Goal: Task Accomplishment & Management: Manage account settings

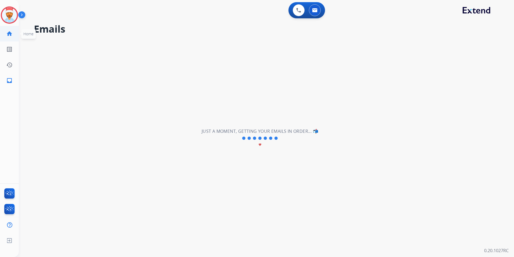
click at [8, 31] on mat-icon "home" at bounding box center [9, 33] width 6 height 6
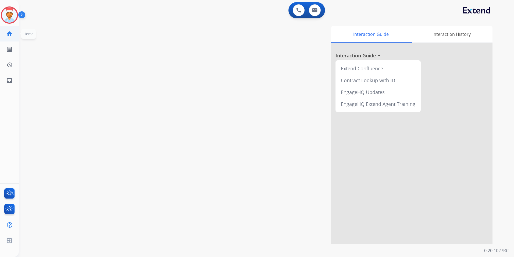
click at [12, 33] on link "home Home" at bounding box center [9, 33] width 15 height 15
click at [9, 78] on mat-icon "inbox" at bounding box center [9, 80] width 6 height 6
select select "**********"
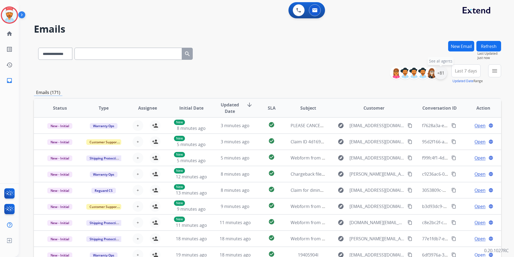
click at [442, 72] on div "+81" at bounding box center [441, 72] width 13 height 13
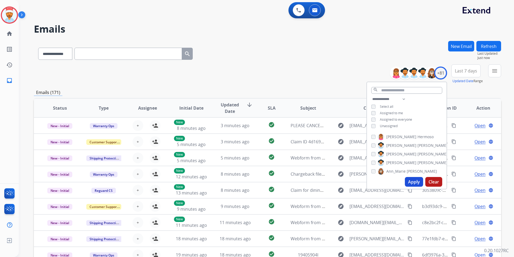
drag, startPoint x: 415, startPoint y: 182, endPoint x: 415, endPoint y: 177, distance: 4.3
click at [415, 181] on button "Apply" at bounding box center [414, 182] width 18 height 10
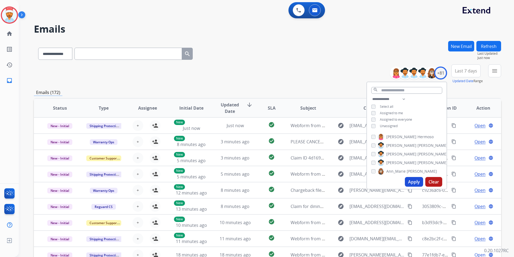
click at [324, 68] on div "**********" at bounding box center [268, 73] width 468 height 19
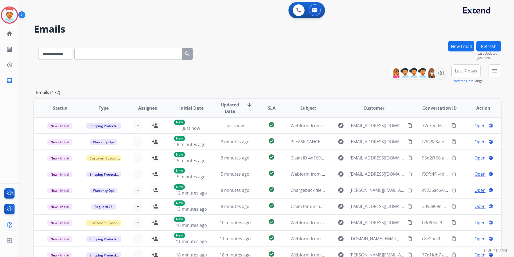
click at [470, 72] on span "Last 7 days" at bounding box center [466, 71] width 22 height 2
click at [457, 139] on div "Last 90 days" at bounding box center [465, 136] width 30 height 8
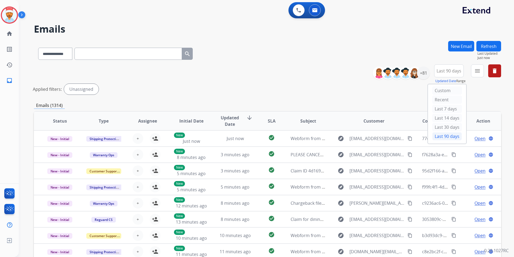
click at [488, 90] on div "Applied filters: Unassigned" at bounding box center [267, 89] width 468 height 11
click at [483, 72] on button "menu Filters" at bounding box center [477, 70] width 13 height 13
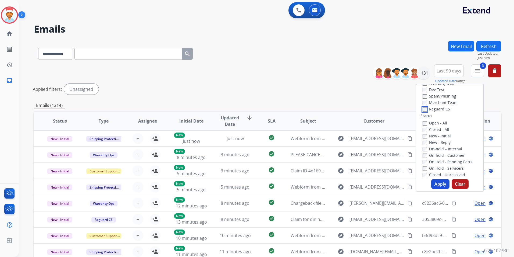
scroll to position [54, 0]
click at [443, 185] on button "Apply" at bounding box center [441, 184] width 18 height 10
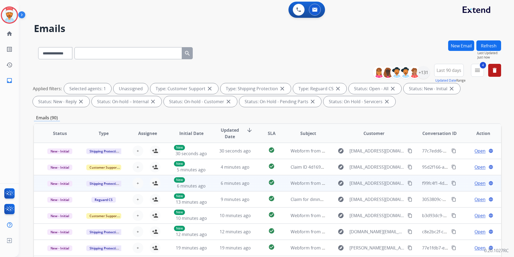
scroll to position [0, 0]
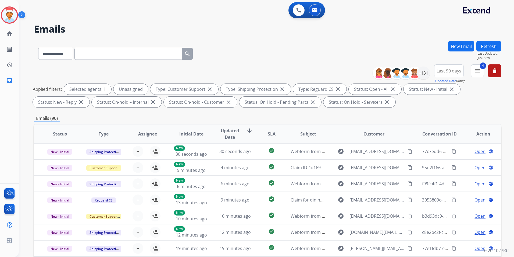
click at [270, 133] on span "SLA" at bounding box center [272, 133] width 8 height 6
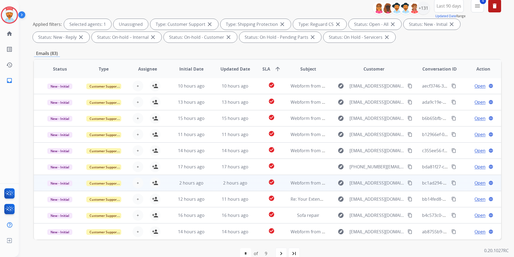
scroll to position [75, 0]
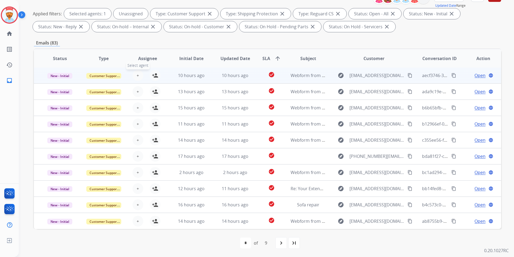
click at [135, 75] on button "+ Select agent" at bounding box center [138, 75] width 11 height 11
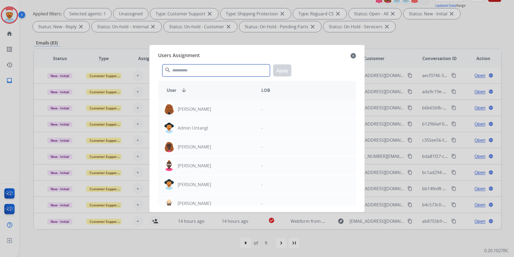
click at [181, 71] on input "text" at bounding box center [217, 70] width 108 height 12
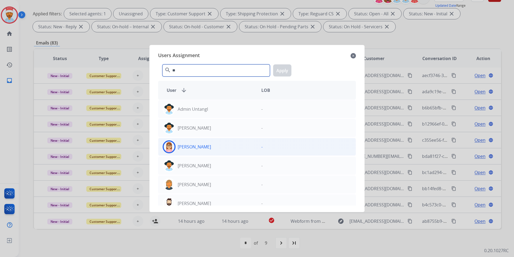
type input "**"
click at [187, 148] on p "[PERSON_NAME]" at bounding box center [194, 146] width 33 height 6
click at [281, 69] on button "Apply" at bounding box center [282, 70] width 18 height 12
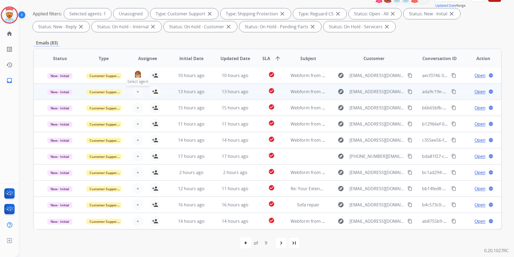
click at [137, 90] on span "+" at bounding box center [138, 91] width 2 height 6
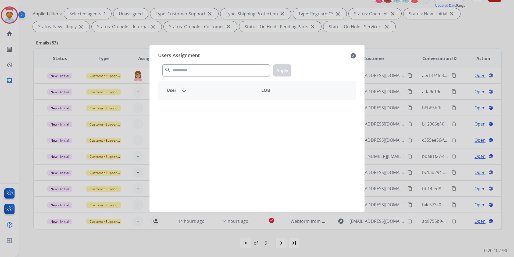
click at [176, 70] on div "search Apply" at bounding box center [257, 69] width 198 height 19
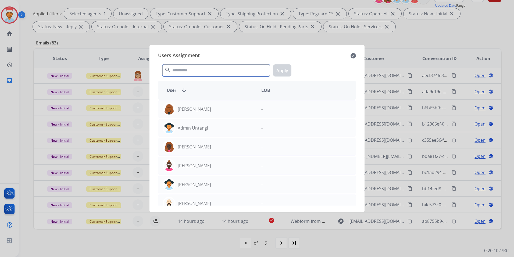
click at [180, 71] on input "text" at bounding box center [217, 70] width 108 height 12
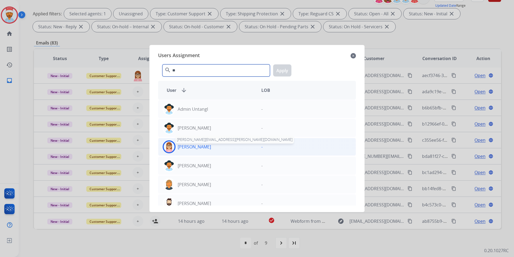
type input "**"
drag, startPoint x: 194, startPoint y: 145, endPoint x: 228, endPoint y: 110, distance: 48.3
click at [195, 145] on p "[PERSON_NAME]" at bounding box center [194, 146] width 33 height 6
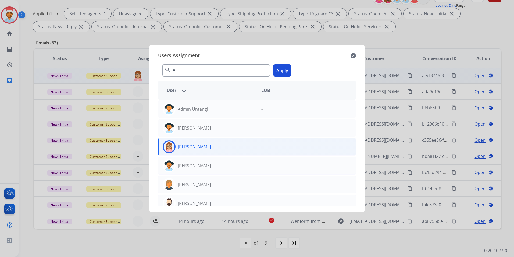
drag, startPoint x: 281, startPoint y: 66, endPoint x: 258, endPoint y: 79, distance: 26.2
click at [282, 66] on button "Apply" at bounding box center [282, 70] width 18 height 12
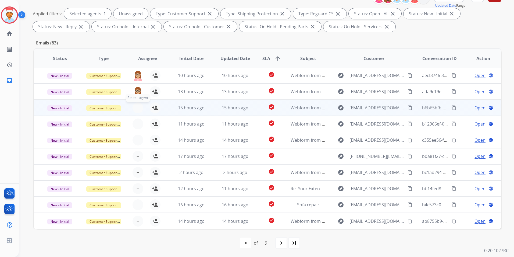
click at [137, 106] on span "+" at bounding box center [138, 107] width 2 height 6
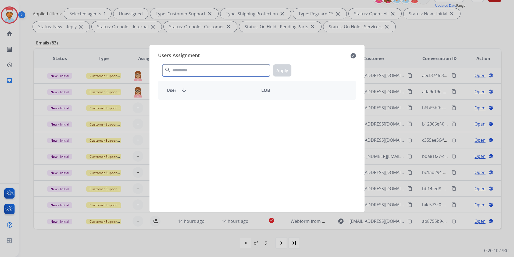
click at [194, 70] on input "text" at bounding box center [217, 70] width 108 height 12
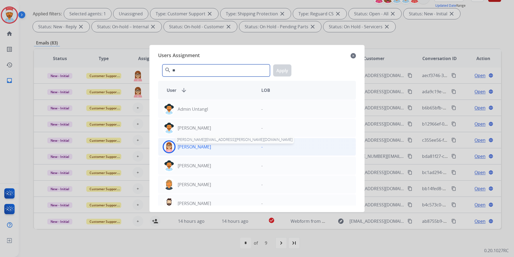
type input "**"
click at [193, 144] on p "[PERSON_NAME]" at bounding box center [194, 146] width 33 height 6
click at [280, 68] on button "Apply" at bounding box center [282, 70] width 18 height 12
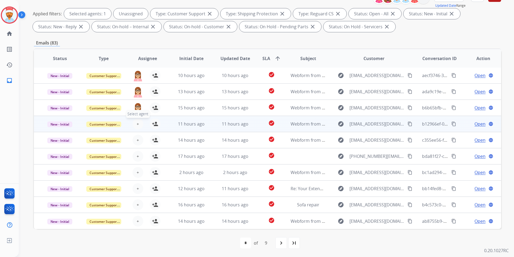
click at [138, 126] on button "+ Select agent" at bounding box center [138, 123] width 11 height 11
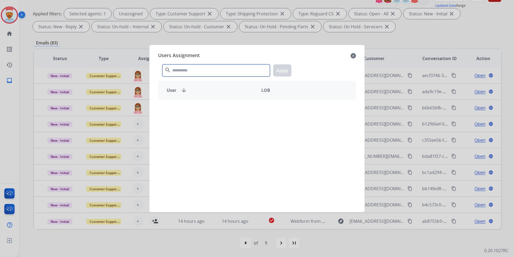
click at [190, 72] on input "text" at bounding box center [217, 70] width 108 height 12
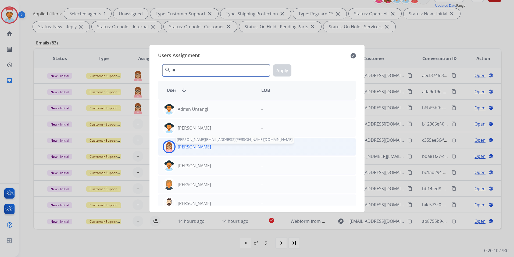
type input "**"
click at [194, 147] on p "[PERSON_NAME]" at bounding box center [194, 146] width 33 height 6
click at [280, 69] on button "Apply" at bounding box center [282, 70] width 18 height 12
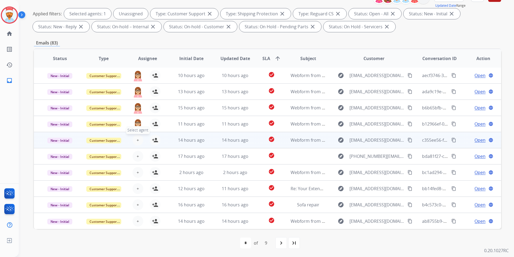
click at [137, 141] on span "+" at bounding box center [138, 140] width 2 height 6
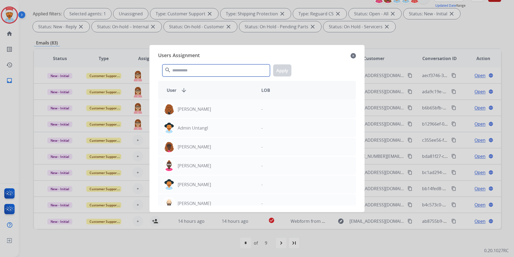
click at [204, 71] on input "text" at bounding box center [217, 70] width 108 height 12
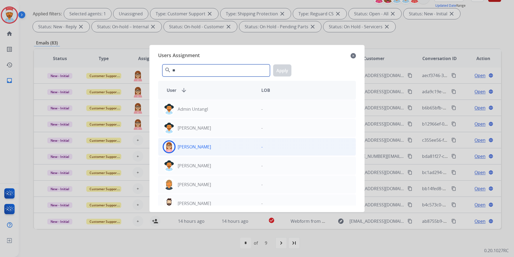
type input "**"
click at [191, 146] on p "[PERSON_NAME]" at bounding box center [194, 146] width 33 height 6
click at [287, 66] on button "Apply" at bounding box center [282, 70] width 18 height 12
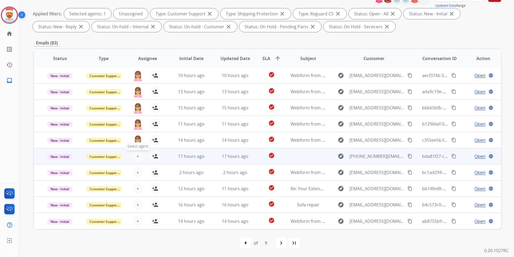
click at [138, 157] on button "+ Select agent" at bounding box center [138, 156] width 11 height 11
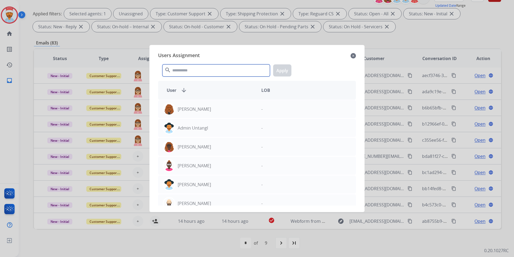
click at [212, 71] on input "text" at bounding box center [217, 70] width 108 height 12
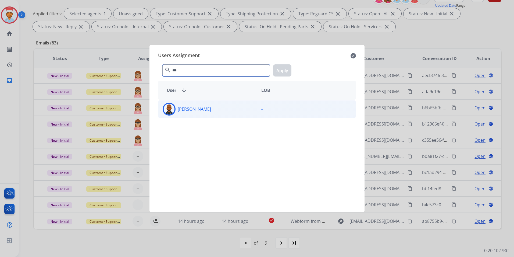
type input "***"
click at [196, 111] on p "[PERSON_NAME]" at bounding box center [194, 109] width 33 height 6
click at [281, 68] on button "Apply" at bounding box center [282, 70] width 18 height 12
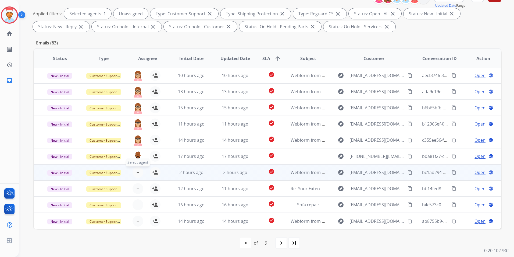
click at [139, 175] on button "+ Select agent" at bounding box center [138, 172] width 11 height 11
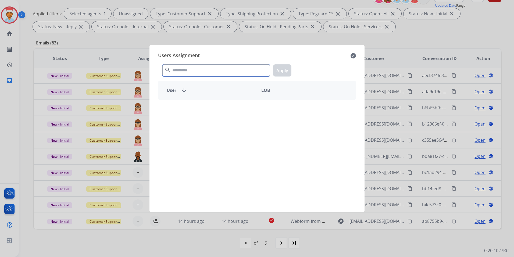
click at [194, 70] on input "text" at bounding box center [217, 70] width 108 height 12
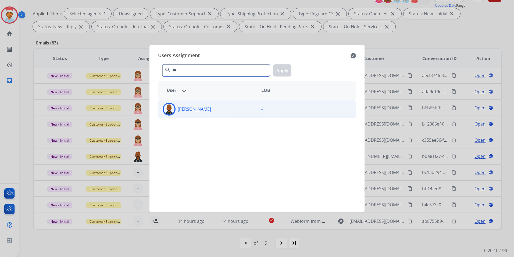
type input "***"
click at [192, 107] on p "[PERSON_NAME]" at bounding box center [194, 109] width 33 height 6
click at [280, 72] on button "Apply" at bounding box center [282, 70] width 18 height 12
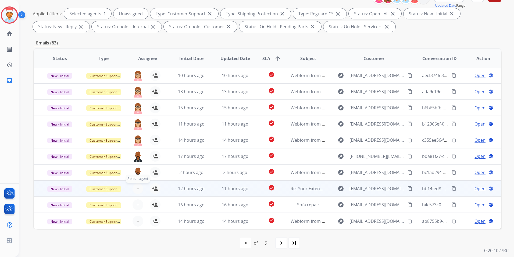
click at [137, 183] on button "+ Select agent" at bounding box center [138, 188] width 11 height 11
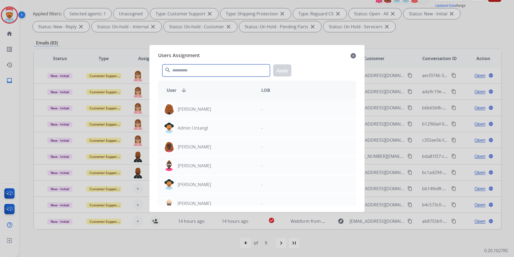
click at [195, 70] on input "text" at bounding box center [217, 70] width 108 height 12
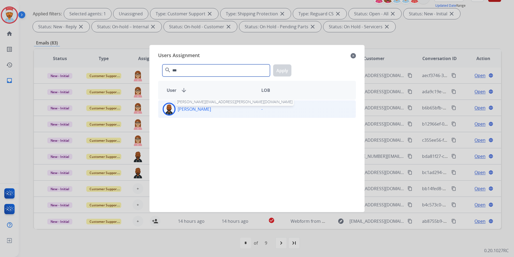
type input "***"
drag, startPoint x: 192, startPoint y: 107, endPoint x: 207, endPoint y: 105, distance: 15.0
click at [192, 107] on p "[PERSON_NAME]" at bounding box center [194, 109] width 33 height 6
click at [279, 69] on button "Apply" at bounding box center [282, 70] width 18 height 12
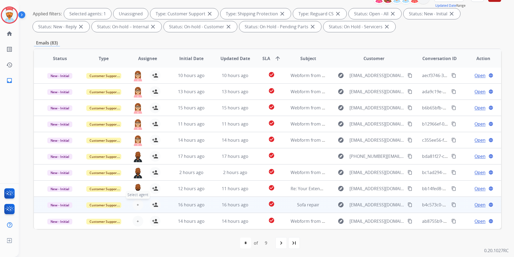
click at [136, 208] on button "+ Select agent" at bounding box center [138, 204] width 11 height 11
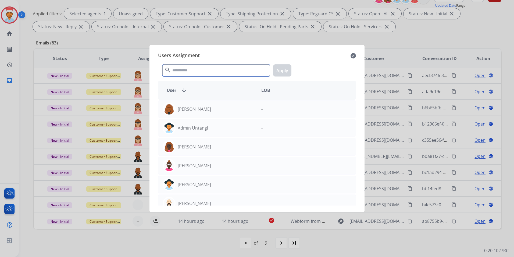
click at [201, 72] on input "text" at bounding box center [217, 70] width 108 height 12
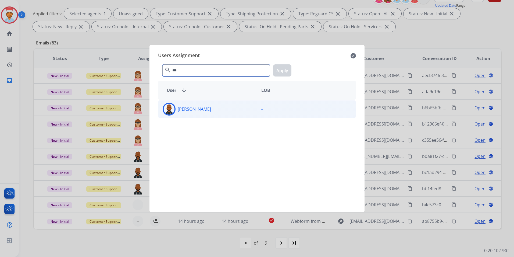
type input "***"
click at [181, 106] on p "[PERSON_NAME]" at bounding box center [194, 109] width 33 height 6
click at [283, 70] on button "Apply" at bounding box center [282, 70] width 18 height 12
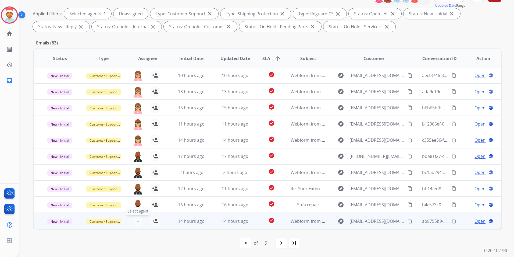
click at [138, 220] on button "+ Select agent" at bounding box center [138, 221] width 11 height 11
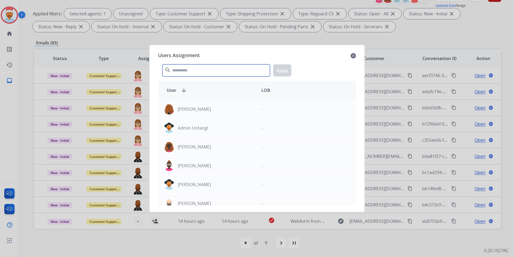
click at [210, 75] on input "text" at bounding box center [217, 70] width 108 height 12
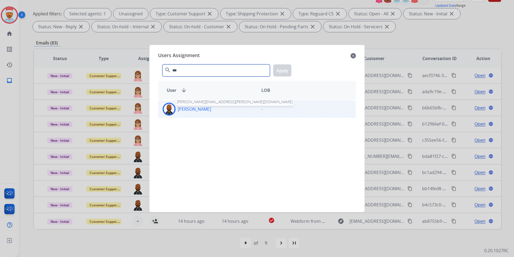
type input "***"
click at [197, 110] on p "[PERSON_NAME]" at bounding box center [194, 109] width 33 height 6
click at [285, 70] on button "Apply" at bounding box center [282, 70] width 18 height 12
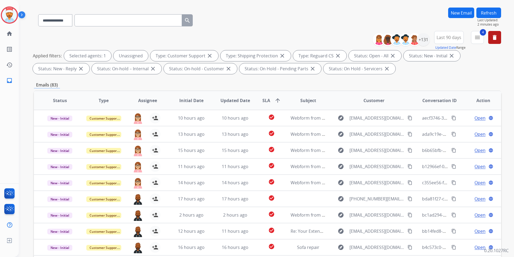
scroll to position [0, 0]
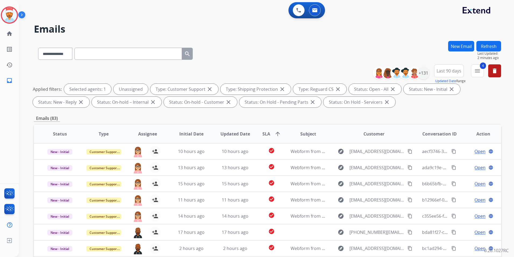
click at [486, 47] on button "Refresh" at bounding box center [489, 46] width 25 height 10
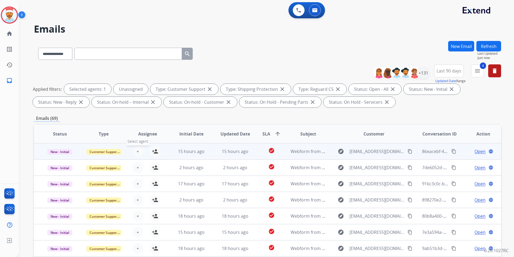
click at [137, 153] on table "Status Type Assignee Initial Date Updated Date SLA arrow_upward Subject Custome…" at bounding box center [268, 214] width 468 height 180
click at [137, 152] on span "+" at bounding box center [138, 151] width 2 height 6
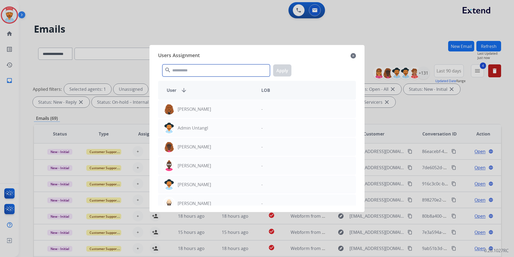
click at [188, 74] on input "text" at bounding box center [217, 70] width 108 height 12
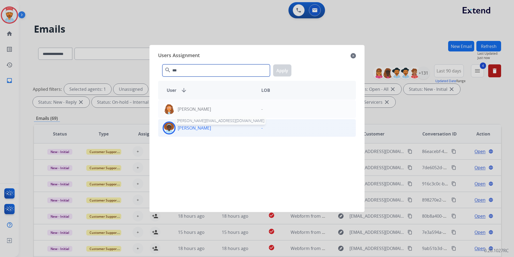
type input "***"
drag, startPoint x: 193, startPoint y: 129, endPoint x: 236, endPoint y: 121, distance: 43.5
click at [194, 128] on p "[PERSON_NAME]" at bounding box center [194, 128] width 33 height 6
click at [277, 72] on button "Apply" at bounding box center [282, 70] width 18 height 12
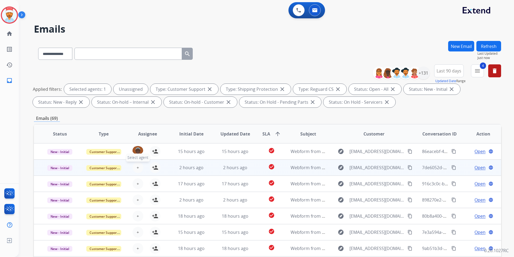
click at [139, 168] on button "+ Select agent" at bounding box center [138, 167] width 11 height 11
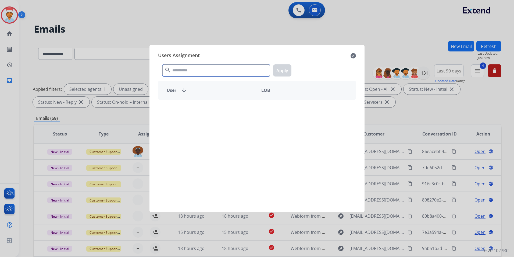
click at [202, 70] on input "text" at bounding box center [217, 70] width 108 height 12
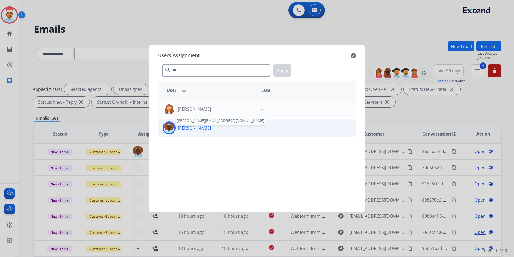
type input "***"
drag, startPoint x: 196, startPoint y: 126, endPoint x: 223, endPoint y: 115, distance: 28.6
click at [196, 125] on p "[PERSON_NAME]" at bounding box center [194, 128] width 33 height 6
click at [277, 75] on button "Apply" at bounding box center [282, 70] width 18 height 12
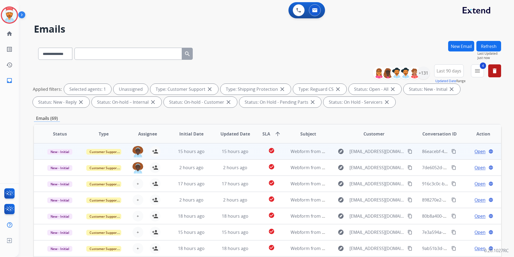
scroll to position [1, 0]
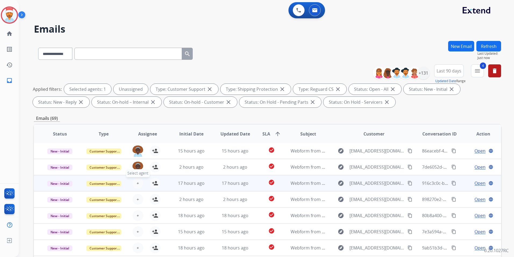
click at [133, 182] on button "+ Select agent" at bounding box center [138, 183] width 11 height 11
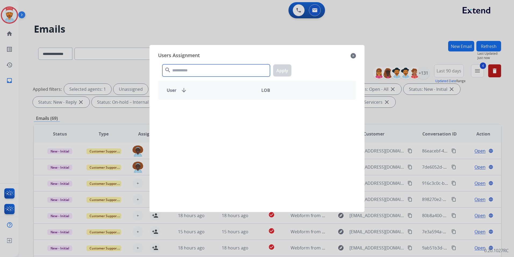
click at [179, 67] on input "text" at bounding box center [217, 70] width 108 height 12
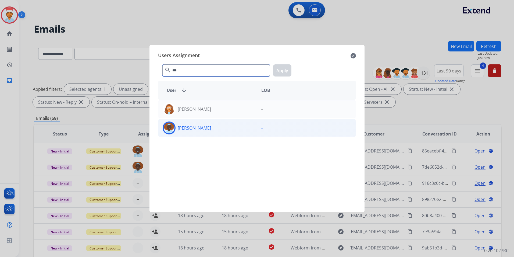
type input "***"
click at [193, 125] on p "[PERSON_NAME]" at bounding box center [194, 128] width 33 height 6
drag, startPoint x: 281, startPoint y: 70, endPoint x: 278, endPoint y: 72, distance: 3.9
click at [283, 70] on button "Apply" at bounding box center [282, 70] width 18 height 12
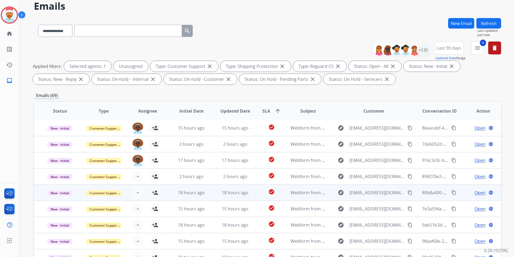
scroll to position [75, 0]
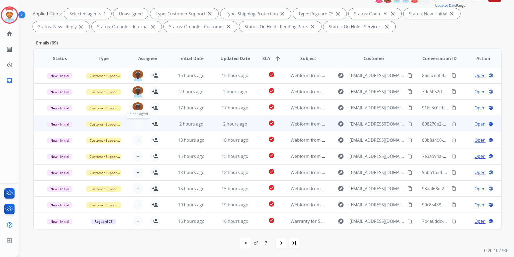
click at [139, 125] on button "+ Select agent" at bounding box center [138, 123] width 11 height 11
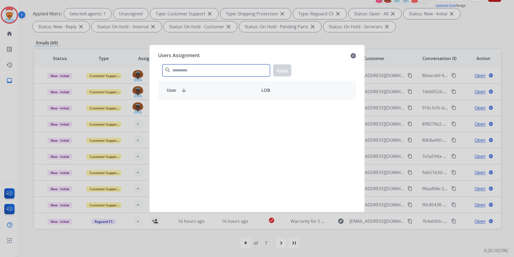
click at [183, 70] on input "text" at bounding box center [217, 70] width 108 height 12
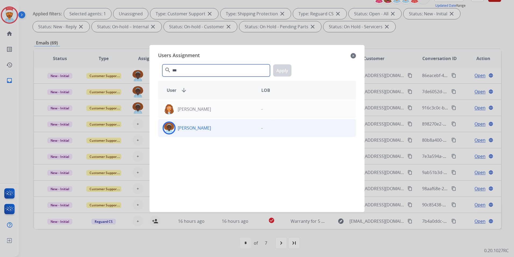
type input "***"
click at [186, 129] on p "[PERSON_NAME]" at bounding box center [194, 128] width 33 height 6
click at [277, 70] on button "Apply" at bounding box center [282, 70] width 18 height 12
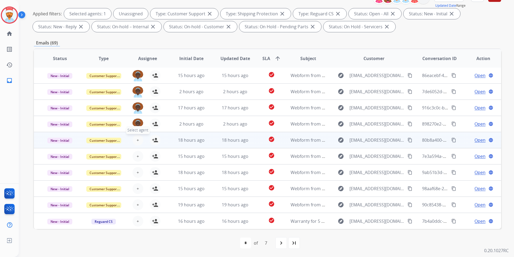
click at [139, 140] on button "+ Select agent" at bounding box center [138, 140] width 11 height 11
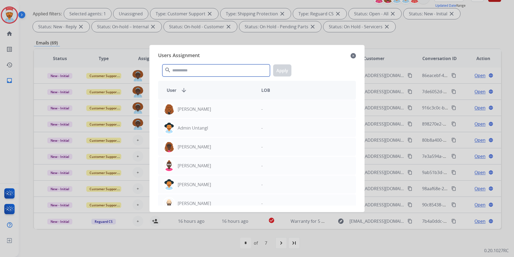
click at [196, 71] on input "text" at bounding box center [217, 70] width 108 height 12
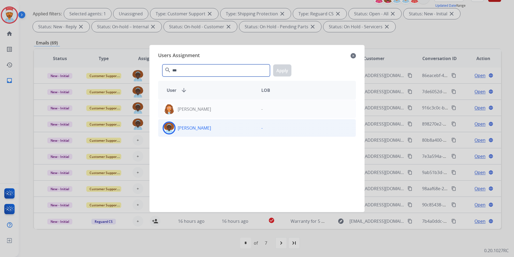
type input "***"
drag, startPoint x: 199, startPoint y: 132, endPoint x: 206, endPoint y: 127, distance: 8.9
click at [199, 131] on div "[PERSON_NAME]" at bounding box center [207, 127] width 99 height 13
click at [280, 59] on div "Users Assignment close" at bounding box center [257, 55] width 198 height 9
click at [283, 65] on div "*** search Apply" at bounding box center [257, 69] width 198 height 19
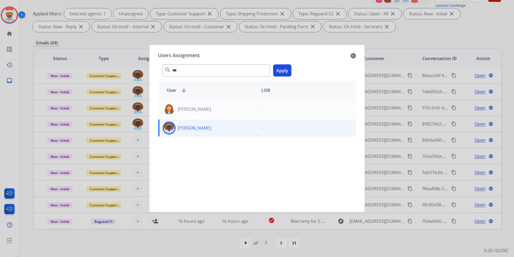
click at [284, 71] on button "Apply" at bounding box center [282, 70] width 18 height 12
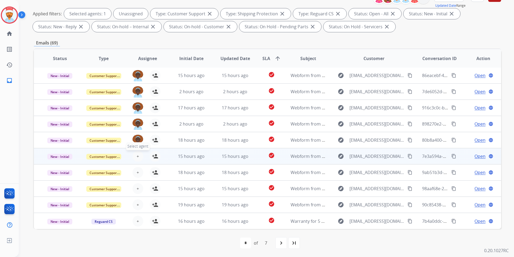
click at [138, 157] on button "+ Select agent" at bounding box center [138, 156] width 11 height 11
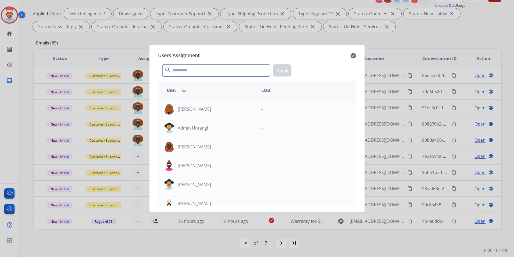
click at [203, 70] on input "text" at bounding box center [217, 70] width 108 height 12
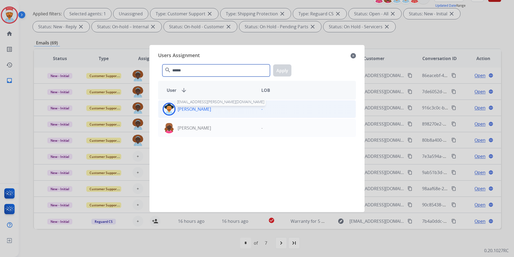
type input "******"
click at [206, 109] on p "[PERSON_NAME]" at bounding box center [194, 109] width 33 height 6
click at [287, 70] on button "Apply" at bounding box center [282, 70] width 18 height 12
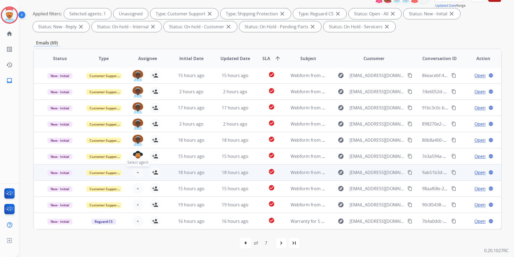
click at [139, 170] on button "+ Select agent" at bounding box center [138, 172] width 11 height 11
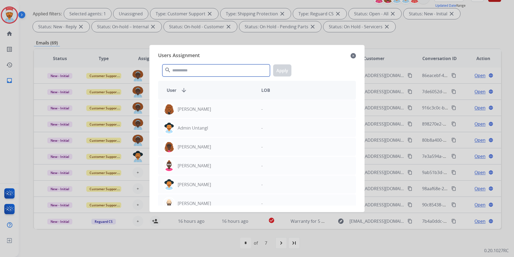
click at [208, 73] on input "text" at bounding box center [217, 70] width 108 height 12
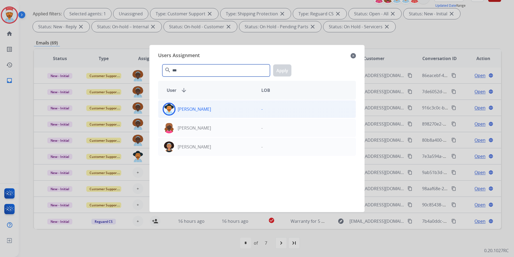
type input "***"
click at [187, 112] on div "[PERSON_NAME]" at bounding box center [207, 109] width 99 height 13
click at [295, 66] on div "*** search Apply" at bounding box center [257, 69] width 198 height 19
click at [291, 68] on div "*** search Apply" at bounding box center [257, 69] width 198 height 19
click at [288, 72] on button "Apply" at bounding box center [282, 70] width 18 height 12
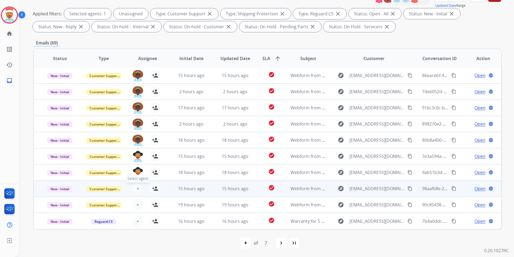
click at [137, 188] on span "+" at bounding box center [138, 188] width 2 height 6
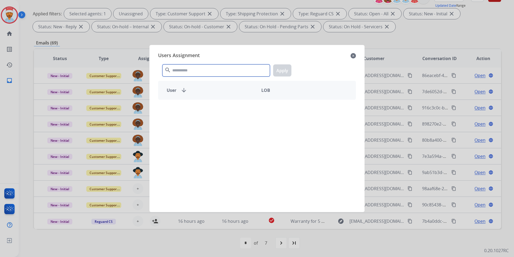
click at [200, 71] on input "text" at bounding box center [217, 70] width 108 height 12
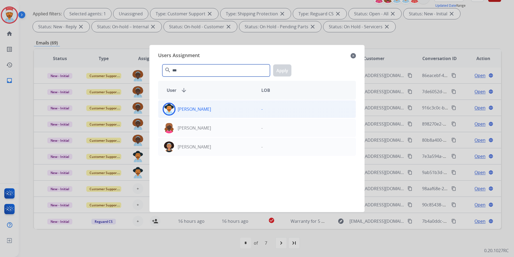
type input "***"
click at [197, 110] on p "[PERSON_NAME]" at bounding box center [194, 109] width 33 height 6
click at [281, 73] on button "Apply" at bounding box center [282, 70] width 18 height 12
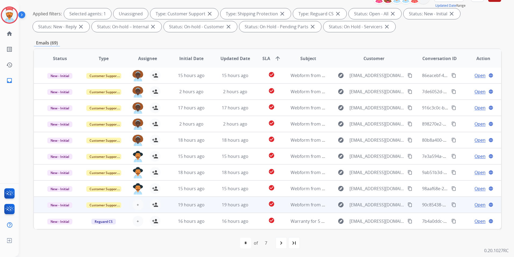
click at [135, 210] on div "+ Select agent person_add Assign to Me" at bounding box center [144, 204] width 44 height 15
click at [137, 207] on span "+" at bounding box center [138, 204] width 2 height 6
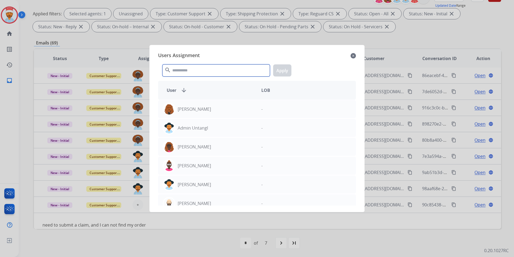
click at [190, 72] on input "text" at bounding box center [217, 70] width 108 height 12
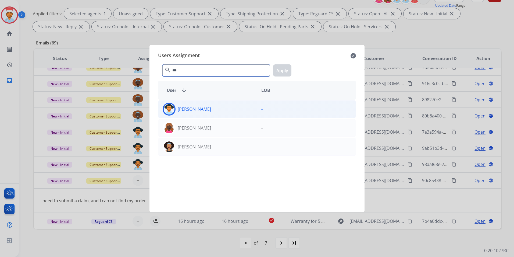
type input "***"
click at [196, 116] on div "[PERSON_NAME] -" at bounding box center [257, 109] width 198 height 18
click at [282, 74] on button "Apply" at bounding box center [282, 70] width 18 height 12
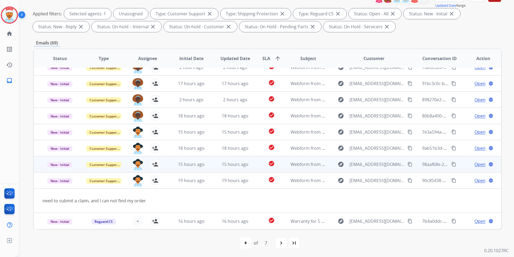
click at [165, 182] on td "19 hours ago" at bounding box center [187, 180] width 44 height 16
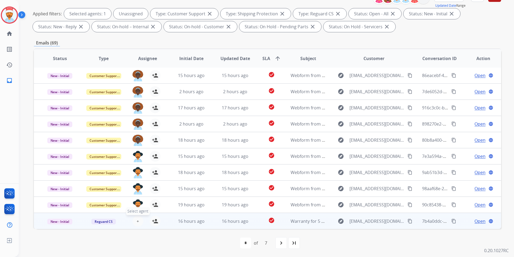
click at [138, 221] on button "+ Select agent" at bounding box center [138, 221] width 11 height 11
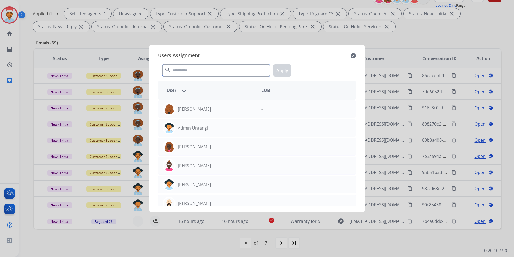
click at [195, 67] on input "text" at bounding box center [217, 70] width 108 height 12
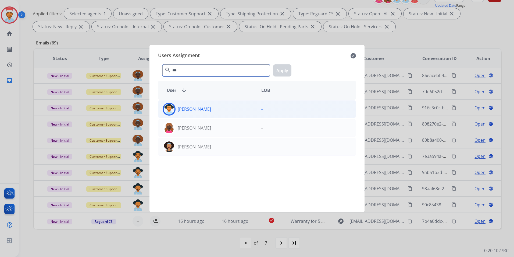
type input "***"
click at [200, 113] on div "[PERSON_NAME]" at bounding box center [207, 109] width 99 height 13
click at [277, 73] on button "Apply" at bounding box center [282, 70] width 18 height 12
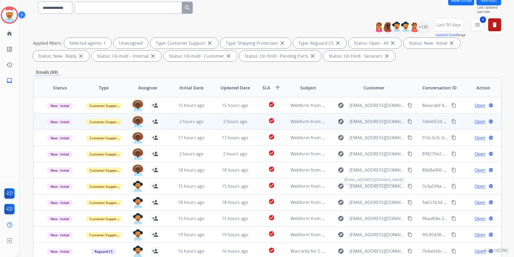
scroll to position [0, 0]
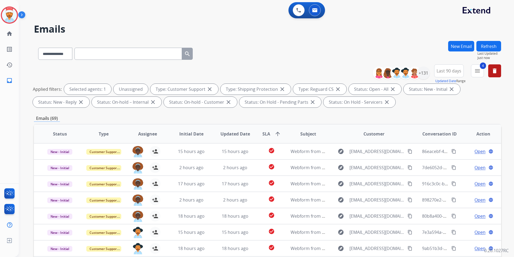
click at [488, 45] on button "Refresh" at bounding box center [489, 46] width 25 height 10
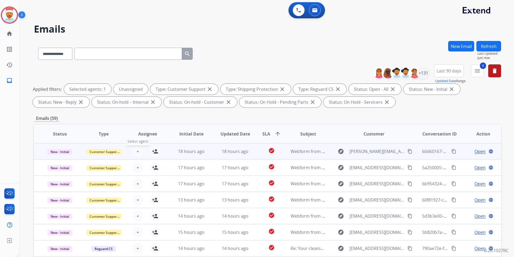
click at [140, 152] on button "+ Select agent" at bounding box center [138, 151] width 11 height 11
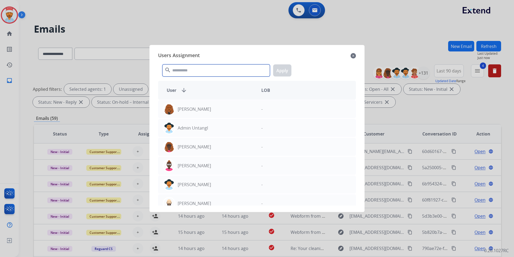
click at [189, 73] on input "text" at bounding box center [217, 70] width 108 height 12
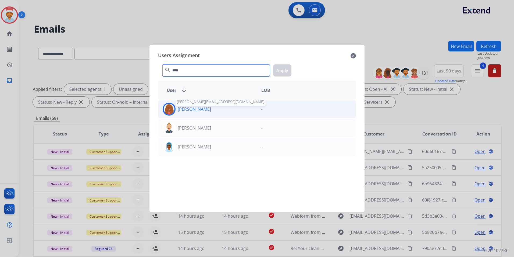
type input "****"
click at [197, 104] on div "[PERSON_NAME] [PERSON_NAME][EMAIL_ADDRESS][DOMAIN_NAME]" at bounding box center [207, 109] width 99 height 13
click at [286, 72] on button "Apply" at bounding box center [282, 70] width 18 height 12
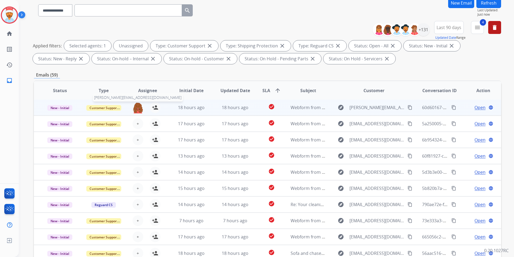
scroll to position [54, 0]
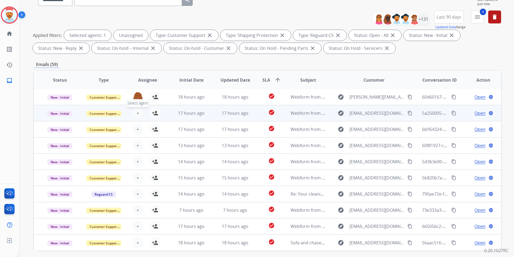
click at [139, 115] on button "+ Select agent" at bounding box center [138, 113] width 11 height 11
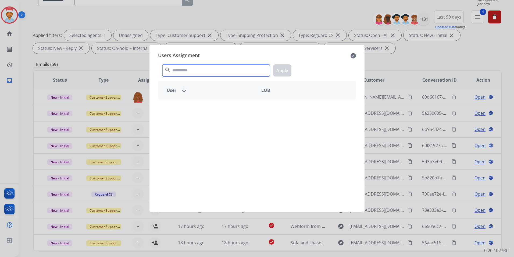
click at [188, 74] on input "text" at bounding box center [217, 70] width 108 height 12
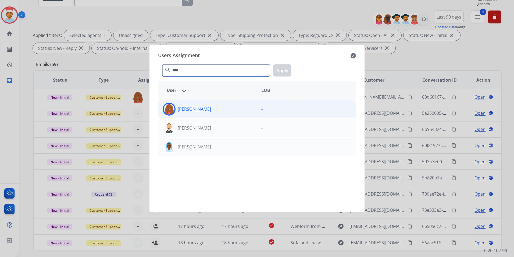
type input "****"
click at [202, 113] on div "[PERSON_NAME]" at bounding box center [207, 109] width 99 height 13
click at [282, 72] on button "Apply" at bounding box center [282, 70] width 18 height 12
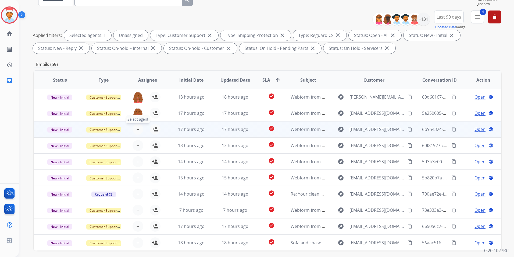
click at [135, 129] on button "+ Select agent" at bounding box center [138, 129] width 11 height 11
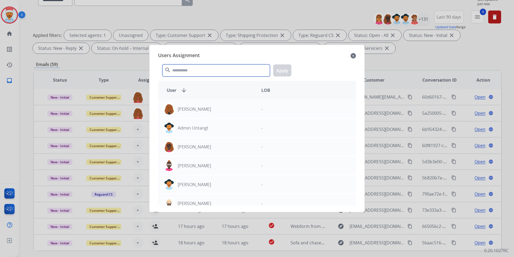
click at [179, 73] on input "text" at bounding box center [217, 70] width 108 height 12
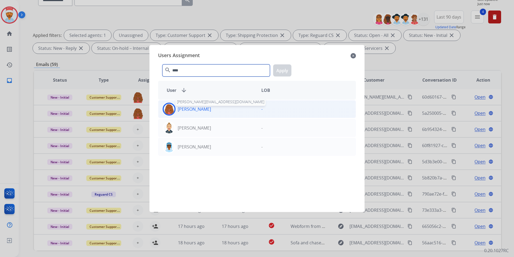
type input "****"
click at [189, 108] on p "[PERSON_NAME]" at bounding box center [194, 109] width 33 height 6
click at [274, 73] on div "**** search Apply" at bounding box center [257, 69] width 198 height 19
click at [284, 68] on button "Apply" at bounding box center [282, 70] width 18 height 12
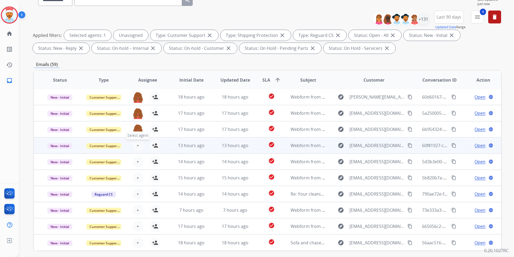
click at [135, 148] on button "+ Select agent" at bounding box center [138, 145] width 11 height 11
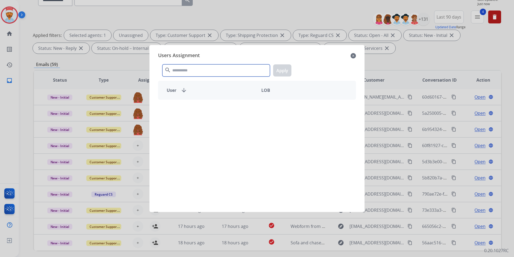
click at [184, 68] on input "text" at bounding box center [217, 70] width 108 height 12
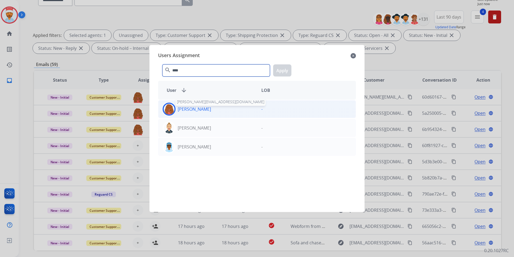
type input "****"
click at [185, 109] on p "[PERSON_NAME]" at bounding box center [194, 109] width 33 height 6
click at [287, 75] on button "Apply" at bounding box center [282, 70] width 18 height 12
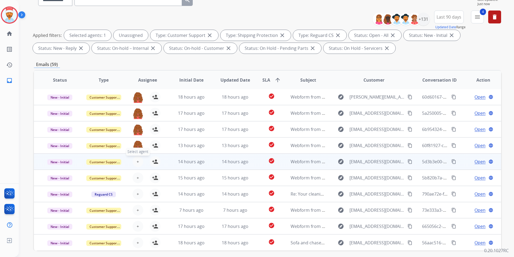
click at [139, 158] on button "+ Select agent" at bounding box center [138, 161] width 11 height 11
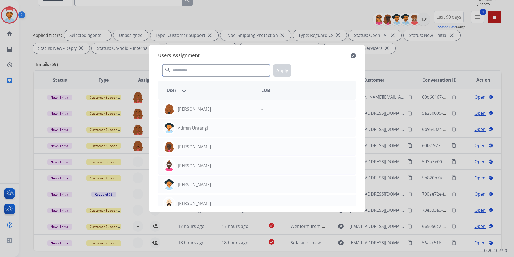
click at [203, 72] on input "text" at bounding box center [217, 70] width 108 height 12
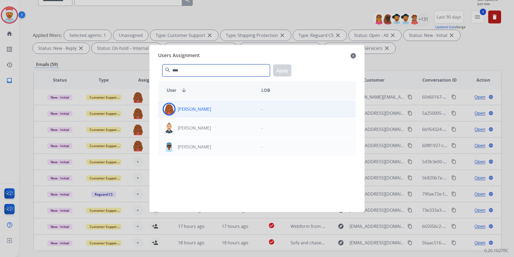
type input "****"
click at [199, 113] on div "[PERSON_NAME]" at bounding box center [207, 109] width 99 height 13
click at [281, 71] on button "Apply" at bounding box center [282, 70] width 18 height 12
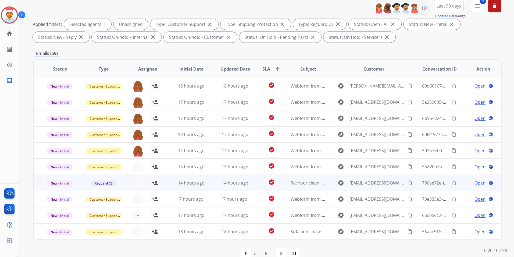
scroll to position [75, 0]
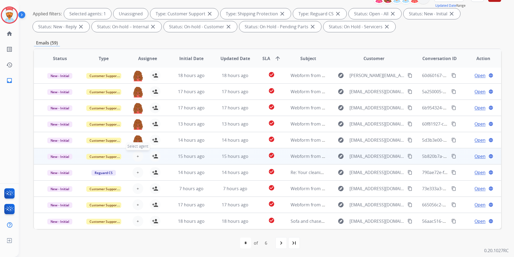
click at [139, 155] on button "+ Select agent" at bounding box center [138, 156] width 11 height 11
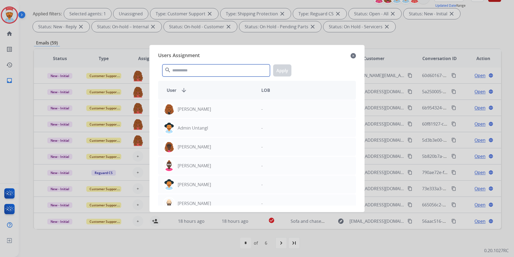
click at [206, 76] on input "text" at bounding box center [217, 70] width 108 height 12
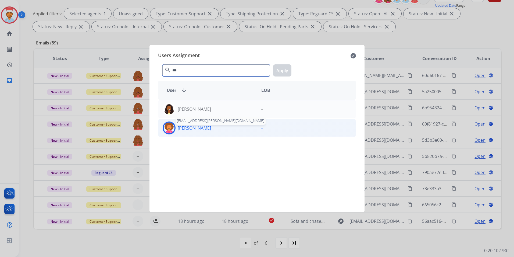
type input "***"
click at [192, 127] on p "[PERSON_NAME]" at bounding box center [194, 128] width 33 height 6
click at [284, 70] on button "Apply" at bounding box center [282, 70] width 18 height 12
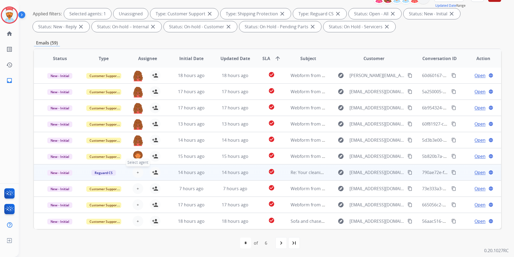
click at [137, 173] on span "+" at bounding box center [138, 172] width 2 height 6
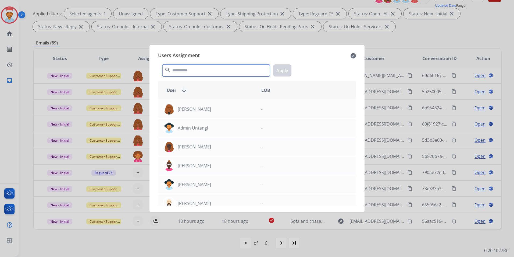
click at [207, 70] on input "text" at bounding box center [217, 70] width 108 height 12
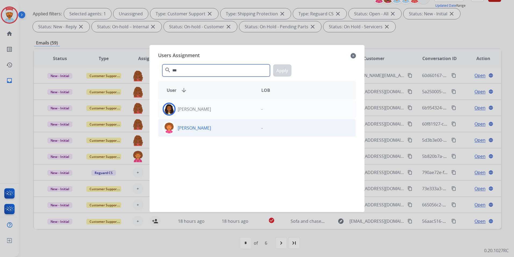
type input "***"
drag, startPoint x: 188, startPoint y: 131, endPoint x: 189, endPoint y: 128, distance: 3.7
click at [188, 130] on div "[PERSON_NAME]" at bounding box center [207, 127] width 99 height 13
click at [283, 71] on button "Apply" at bounding box center [282, 70] width 18 height 12
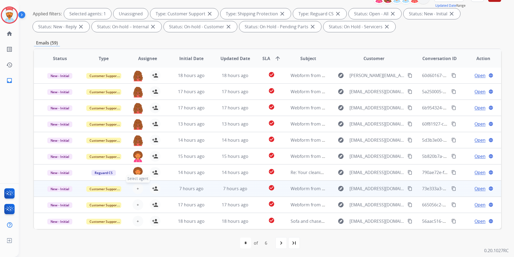
click at [135, 190] on button "+ Select agent" at bounding box center [138, 188] width 11 height 11
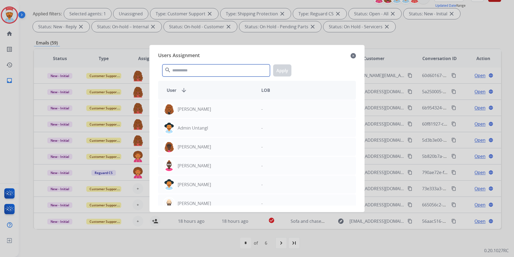
click at [195, 70] on input "text" at bounding box center [217, 70] width 108 height 12
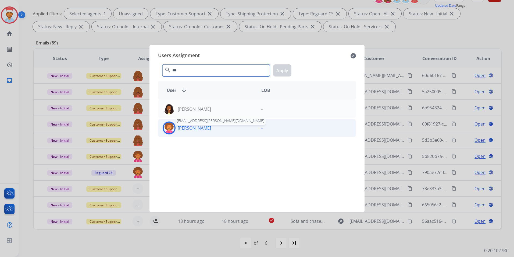
type input "***"
click at [193, 126] on p "[PERSON_NAME]" at bounding box center [194, 128] width 33 height 6
click at [286, 67] on button "Apply" at bounding box center [282, 70] width 18 height 12
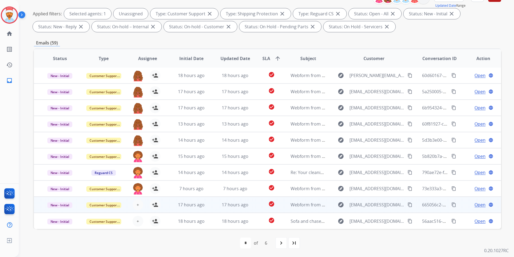
click at [132, 209] on div "+ Select agent person_add Assign to Me" at bounding box center [143, 204] width 34 height 11
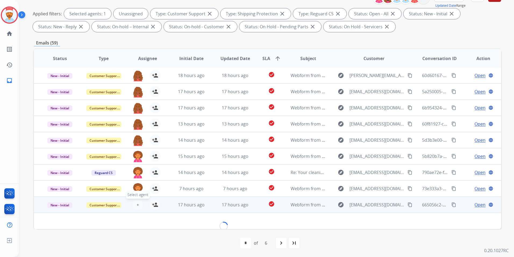
click at [135, 207] on button "+ Select agent" at bounding box center [138, 204] width 11 height 11
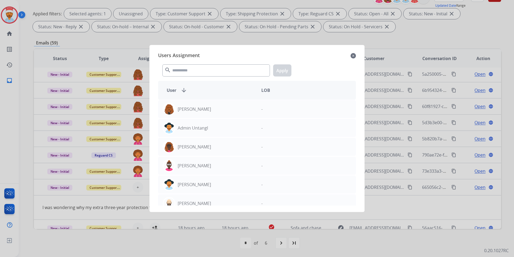
scroll to position [25, 0]
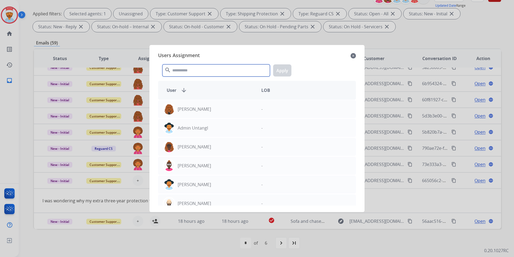
click at [212, 66] on input "text" at bounding box center [217, 70] width 108 height 12
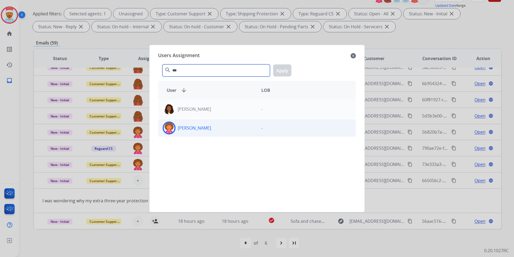
type input "***"
drag, startPoint x: 185, startPoint y: 124, endPoint x: 188, endPoint y: 123, distance: 3.0
click at [185, 125] on div "[PERSON_NAME]" at bounding box center [207, 127] width 99 height 13
click at [282, 70] on button "Apply" at bounding box center [282, 70] width 18 height 12
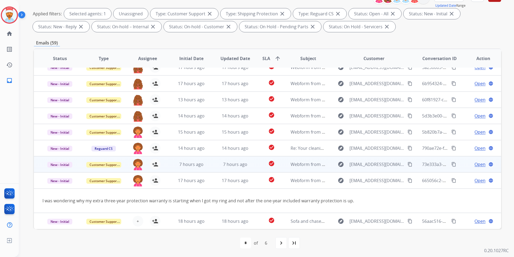
click at [168, 180] on td "17 hours ago" at bounding box center [187, 180] width 44 height 16
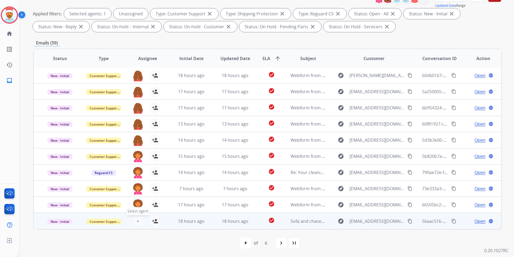
click at [140, 219] on button "+ Select agent" at bounding box center [138, 221] width 11 height 11
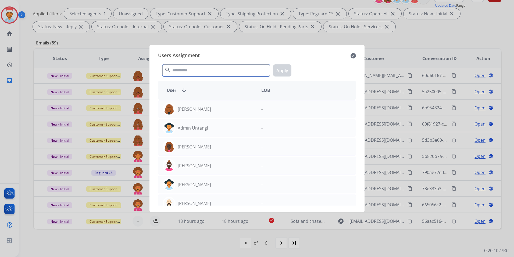
click at [212, 66] on input "text" at bounding box center [217, 70] width 108 height 12
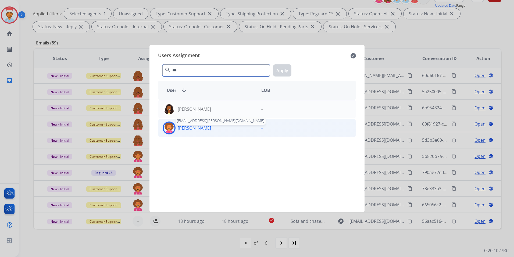
type input "***"
click at [193, 129] on p "[PERSON_NAME]" at bounding box center [194, 128] width 33 height 6
click at [281, 69] on button "Apply" at bounding box center [282, 70] width 18 height 12
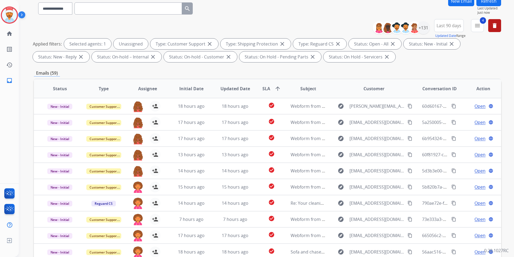
scroll to position [0, 0]
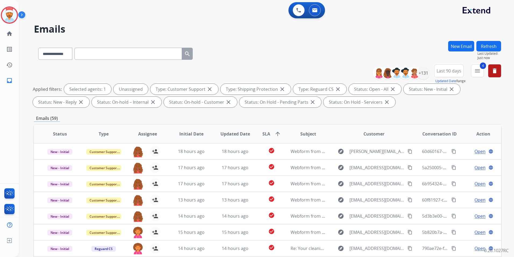
click at [487, 47] on button "Refresh" at bounding box center [489, 46] width 25 height 10
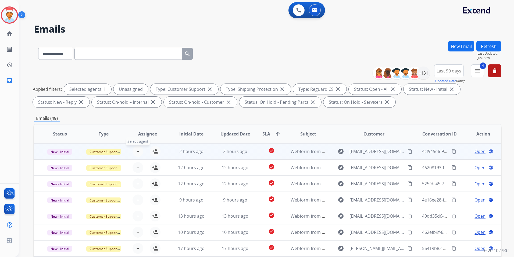
click at [137, 151] on span "+" at bounding box center [138, 151] width 2 height 6
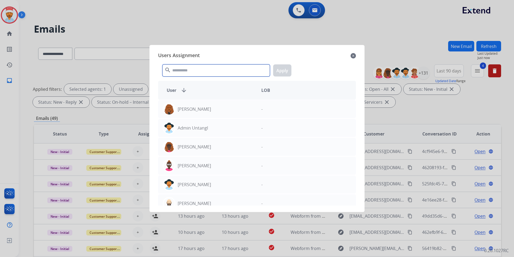
click at [189, 73] on input "text" at bounding box center [217, 70] width 108 height 12
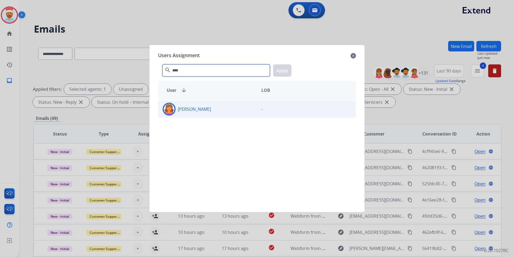
type input "****"
drag, startPoint x: 191, startPoint y: 106, endPoint x: 233, endPoint y: 84, distance: 47.8
click at [191, 106] on p "[PERSON_NAME]" at bounding box center [194, 109] width 33 height 6
click at [283, 67] on button "Apply" at bounding box center [282, 70] width 18 height 12
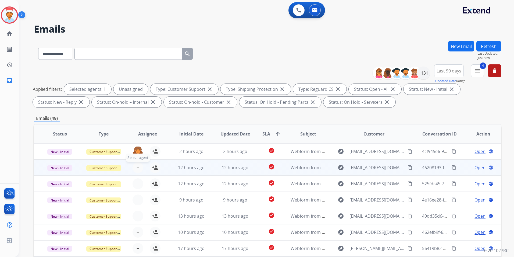
click at [137, 165] on span "+" at bounding box center [138, 167] width 2 height 6
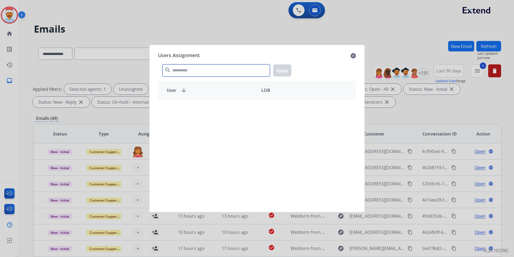
click at [195, 70] on input "text" at bounding box center [217, 70] width 108 height 12
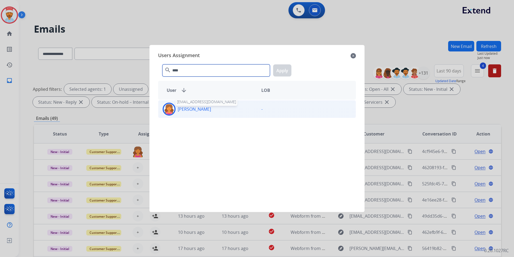
type input "****"
click at [190, 106] on p "[PERSON_NAME]" at bounding box center [194, 109] width 33 height 6
click at [294, 72] on div "**** search Apply" at bounding box center [257, 69] width 198 height 19
click at [284, 71] on button "Apply" at bounding box center [282, 70] width 18 height 12
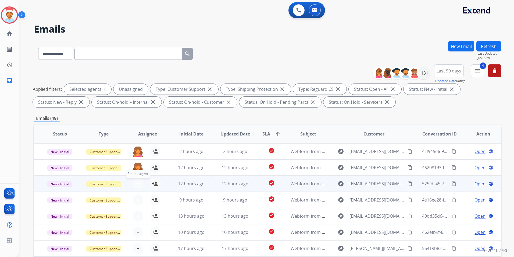
click at [137, 184] on span "+" at bounding box center [138, 183] width 2 height 6
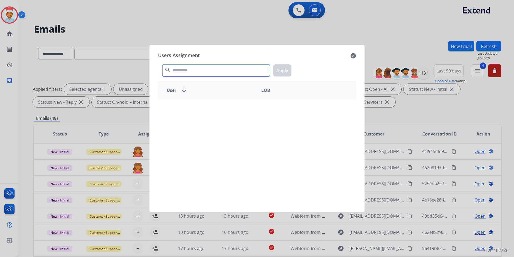
click at [200, 69] on input "text" at bounding box center [217, 70] width 108 height 12
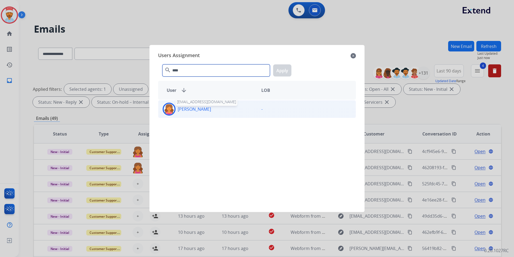
type input "****"
click at [203, 108] on p "[PERSON_NAME]" at bounding box center [194, 109] width 33 height 6
click at [285, 62] on div "**** search Apply" at bounding box center [257, 69] width 198 height 19
click at [282, 69] on button "Apply" at bounding box center [282, 70] width 18 height 12
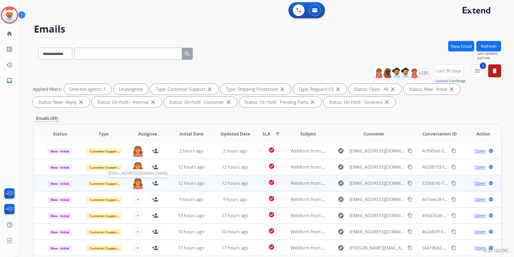
scroll to position [54, 0]
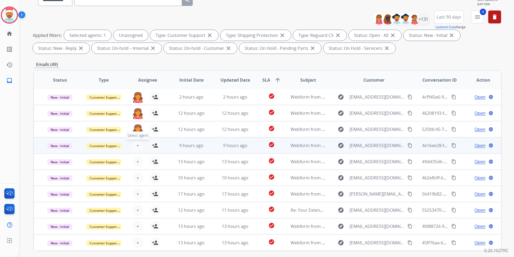
click at [137, 145] on span "+" at bounding box center [138, 145] width 2 height 6
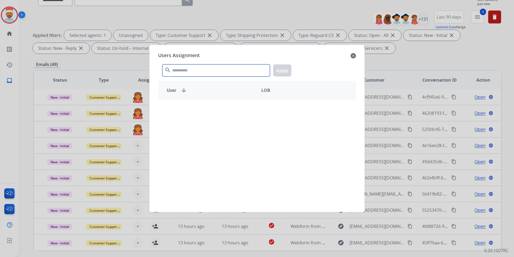
click at [193, 73] on input "text" at bounding box center [217, 70] width 108 height 12
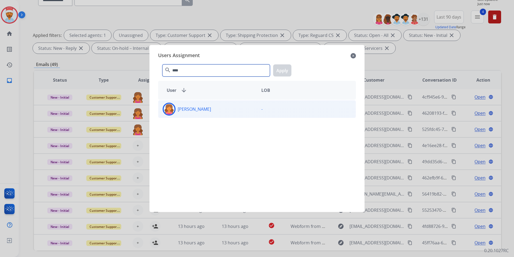
type input "****"
click at [193, 111] on p "[PERSON_NAME]" at bounding box center [194, 109] width 33 height 6
click at [281, 70] on button "Apply" at bounding box center [282, 70] width 18 height 12
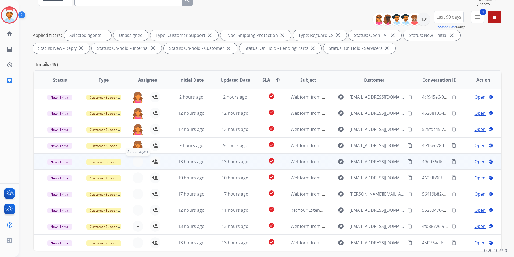
click at [137, 161] on span "+" at bounding box center [138, 161] width 2 height 6
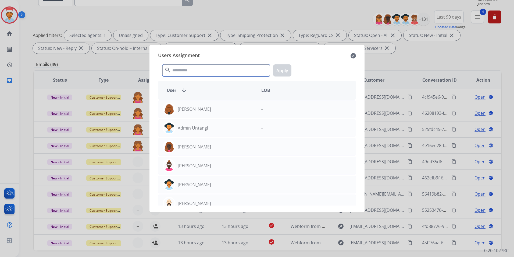
click at [200, 72] on input "text" at bounding box center [217, 70] width 108 height 12
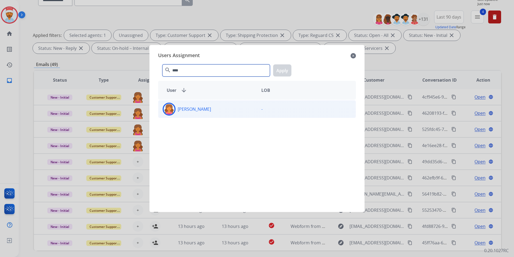
type input "****"
click at [210, 110] on p "[PERSON_NAME]" at bounding box center [194, 109] width 33 height 6
click at [277, 68] on button "Apply" at bounding box center [282, 70] width 18 height 12
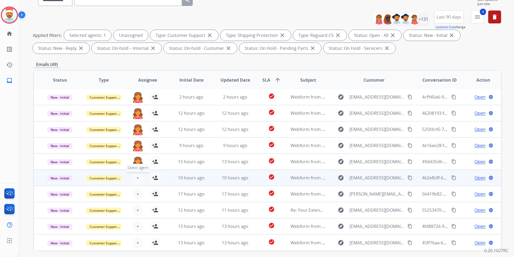
click at [137, 179] on span "+" at bounding box center [138, 177] width 2 height 6
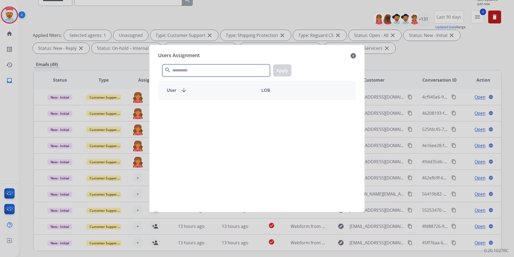
click at [195, 75] on input "text" at bounding box center [217, 70] width 108 height 12
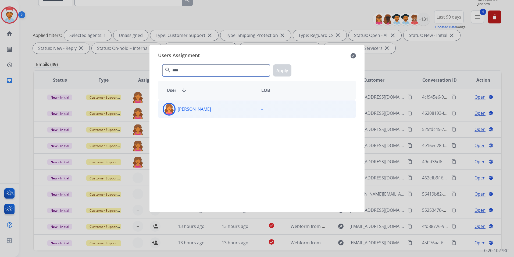
type input "****"
drag, startPoint x: 205, startPoint y: 105, endPoint x: 209, endPoint y: 105, distance: 4.3
click at [205, 105] on div "[PERSON_NAME]" at bounding box center [207, 109] width 99 height 13
click at [280, 71] on button "Apply" at bounding box center [282, 70] width 18 height 12
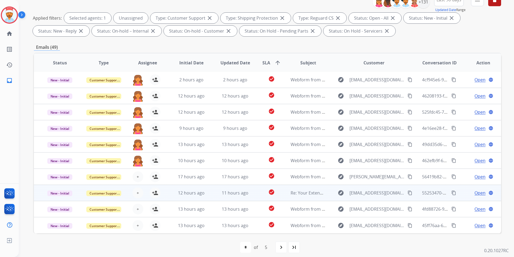
scroll to position [75, 0]
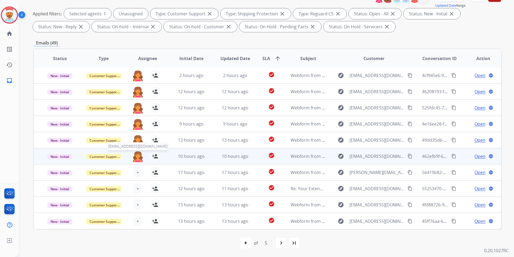
click at [139, 155] on img at bounding box center [138, 156] width 11 height 11
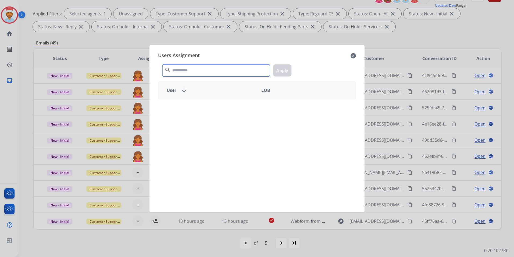
click at [182, 71] on input "text" at bounding box center [217, 70] width 108 height 12
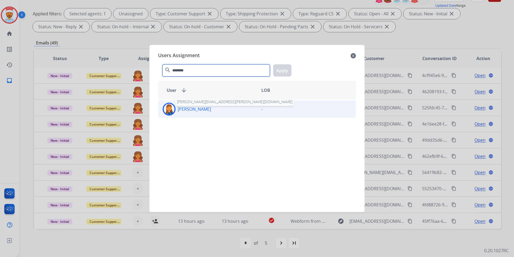
type input "********"
click at [195, 107] on p "[PERSON_NAME]" at bounding box center [194, 109] width 33 height 6
click at [280, 71] on button "Apply" at bounding box center [282, 70] width 18 height 12
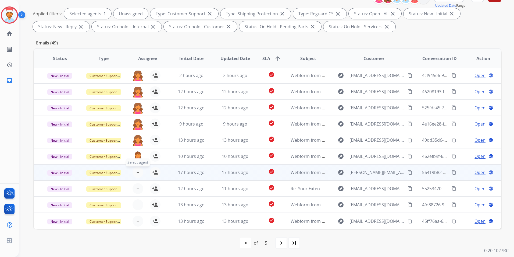
click at [134, 172] on button "+ Select agent" at bounding box center [138, 172] width 11 height 11
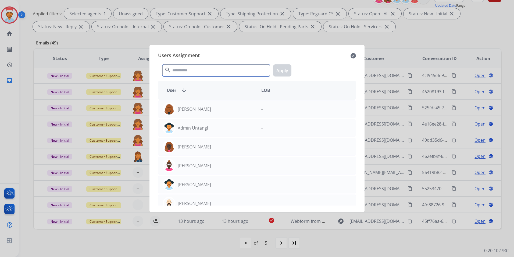
click at [198, 73] on input "text" at bounding box center [217, 70] width 108 height 12
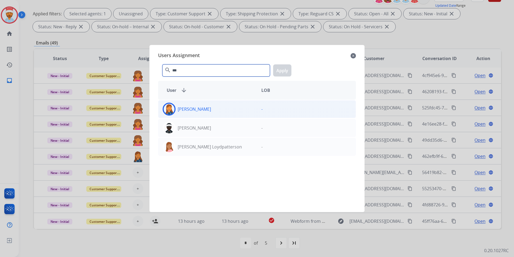
type input "***"
click at [197, 107] on p "[PERSON_NAME]" at bounding box center [194, 109] width 33 height 6
click at [284, 69] on button "Apply" at bounding box center [282, 70] width 18 height 12
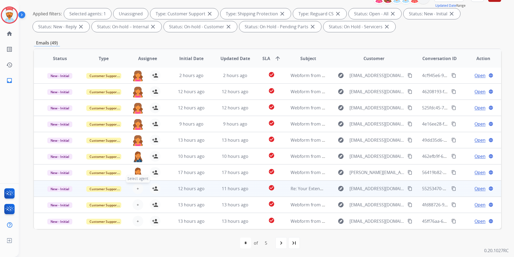
click at [137, 188] on span "+" at bounding box center [138, 188] width 2 height 6
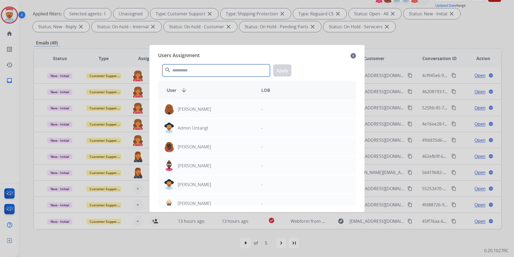
click at [203, 72] on input "text" at bounding box center [217, 70] width 108 height 12
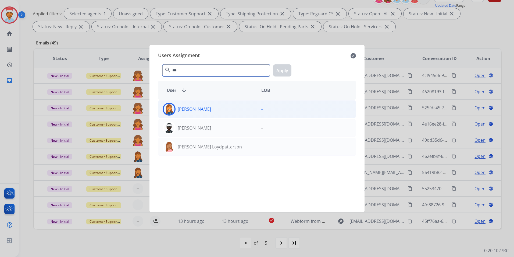
type input "***"
click at [193, 109] on p "[PERSON_NAME]" at bounding box center [194, 109] width 33 height 6
click at [283, 68] on button "Apply" at bounding box center [282, 70] width 18 height 12
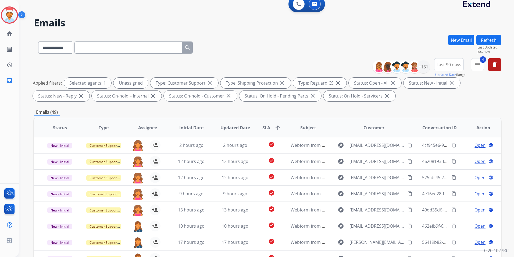
scroll to position [0, 0]
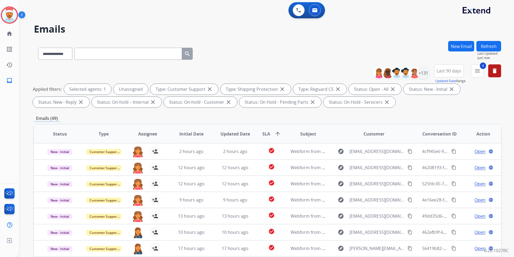
drag, startPoint x: 486, startPoint y: 44, endPoint x: 469, endPoint y: 57, distance: 21.8
click at [486, 44] on button "Refresh" at bounding box center [489, 46] width 25 height 10
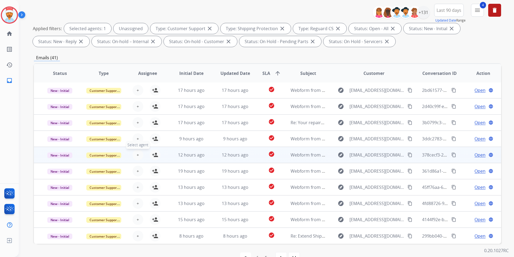
scroll to position [75, 0]
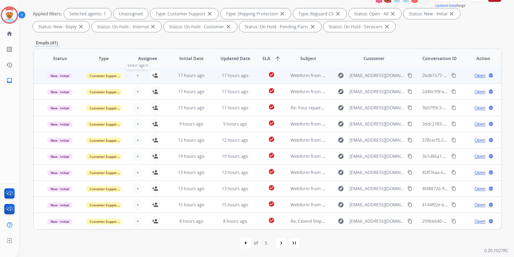
click at [137, 76] on span "+" at bounding box center [138, 75] width 2 height 6
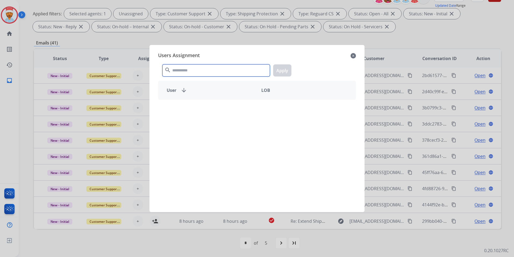
click at [193, 69] on input "text" at bounding box center [217, 70] width 108 height 12
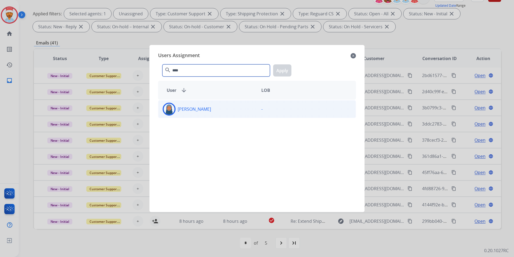
type input "****"
click at [188, 112] on div "[PERSON_NAME]" at bounding box center [207, 109] width 99 height 13
click at [284, 66] on button "Apply" at bounding box center [282, 70] width 18 height 12
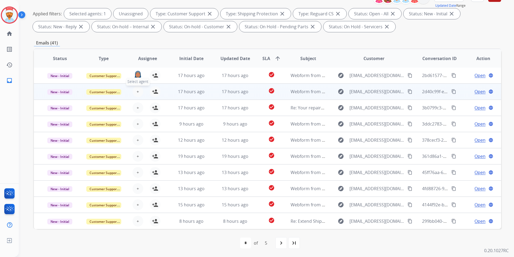
click at [134, 93] on button "+ Select agent" at bounding box center [138, 91] width 11 height 11
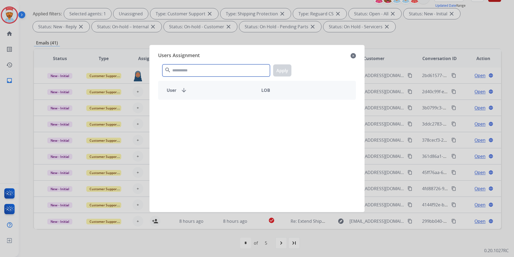
click at [185, 73] on input "text" at bounding box center [217, 70] width 108 height 12
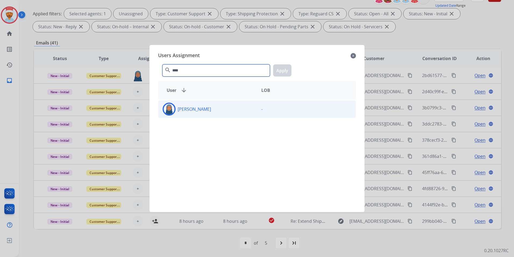
type input "****"
click at [179, 109] on p "[PERSON_NAME]" at bounding box center [194, 109] width 33 height 6
click at [283, 69] on button "Apply" at bounding box center [282, 70] width 18 height 12
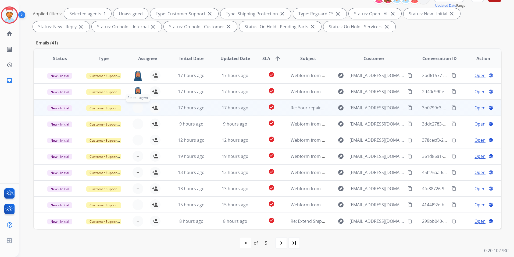
click at [137, 110] on span "+" at bounding box center [138, 107] width 2 height 6
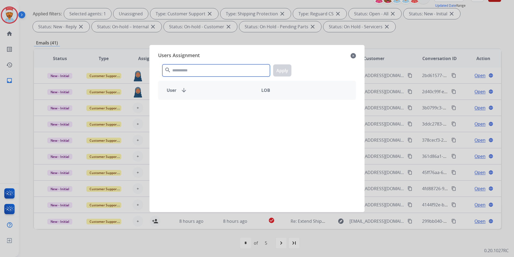
click at [199, 67] on input "text" at bounding box center [217, 70] width 108 height 12
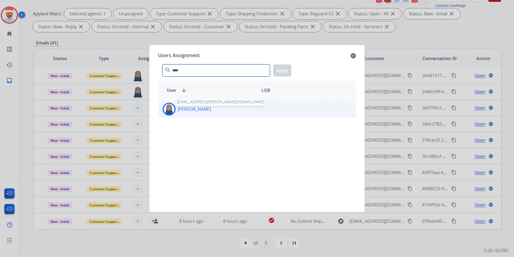
type input "****"
click at [190, 108] on p "[PERSON_NAME]" at bounding box center [194, 109] width 33 height 6
click at [279, 68] on button "Apply" at bounding box center [282, 70] width 18 height 12
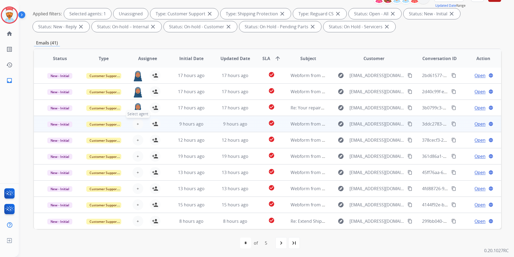
click at [135, 126] on button "+ Select agent" at bounding box center [138, 123] width 11 height 11
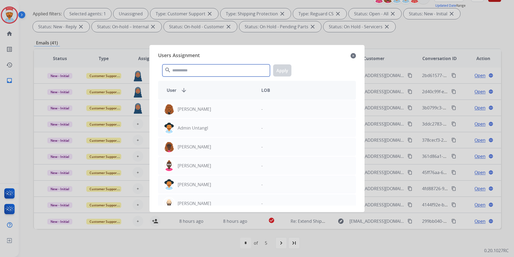
click at [185, 72] on input "text" at bounding box center [217, 70] width 108 height 12
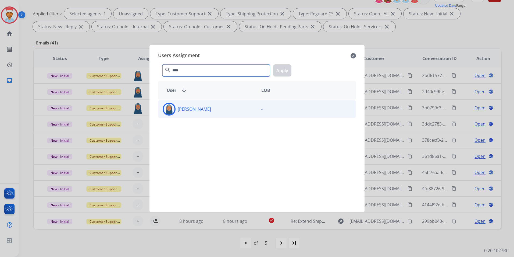
type input "****"
click at [198, 108] on p "[PERSON_NAME]" at bounding box center [194, 109] width 33 height 6
click at [278, 71] on button "Apply" at bounding box center [282, 70] width 18 height 12
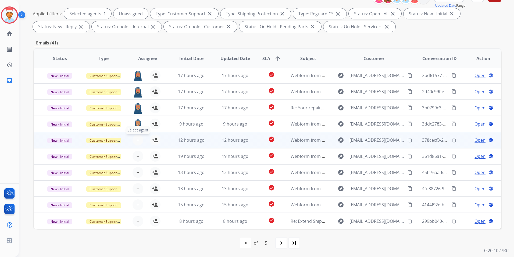
click at [133, 142] on button "+ Select agent" at bounding box center [138, 140] width 11 height 11
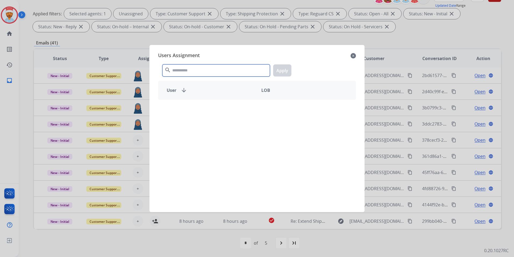
click at [186, 73] on input "text" at bounding box center [217, 70] width 108 height 12
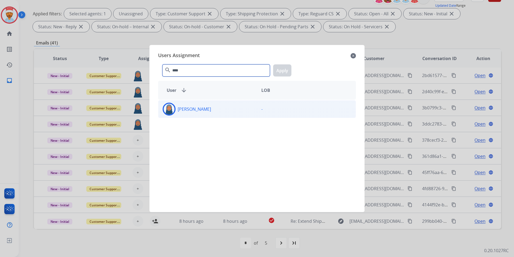
type input "****"
click at [206, 107] on p "[PERSON_NAME]" at bounding box center [194, 109] width 33 height 6
drag, startPoint x: 206, startPoint y: 107, endPoint x: 288, endPoint y: 68, distance: 90.7
click at [287, 68] on button "Apply" at bounding box center [282, 70] width 18 height 12
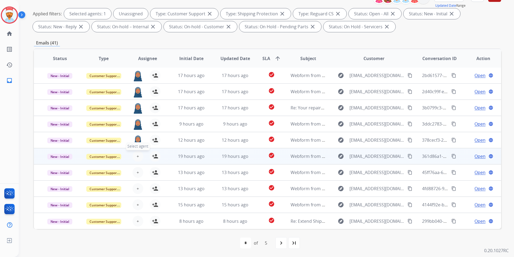
click at [138, 157] on button "+ Select agent" at bounding box center [138, 156] width 11 height 11
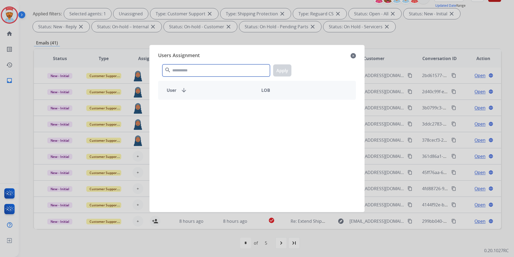
click at [209, 75] on input "text" at bounding box center [217, 70] width 108 height 12
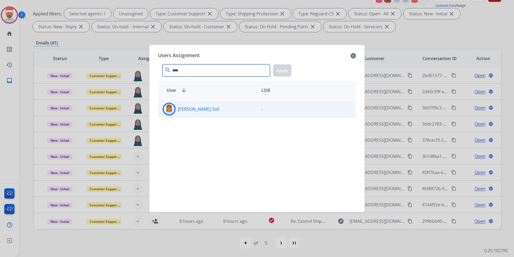
type input "****"
click at [212, 107] on div "[PERSON_NAME] Still" at bounding box center [207, 109] width 99 height 13
click at [285, 72] on button "Apply" at bounding box center [282, 70] width 18 height 12
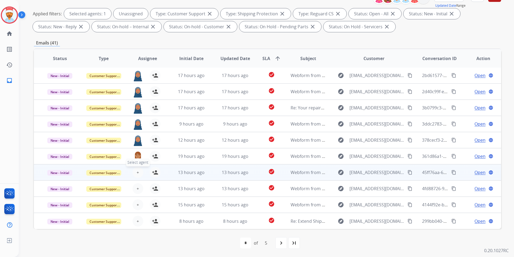
click at [135, 174] on button "+ Select agent" at bounding box center [138, 172] width 11 height 11
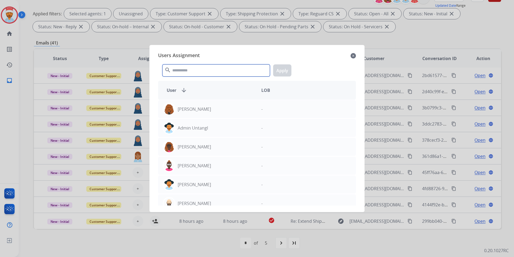
click at [181, 72] on input "text" at bounding box center [217, 70] width 108 height 12
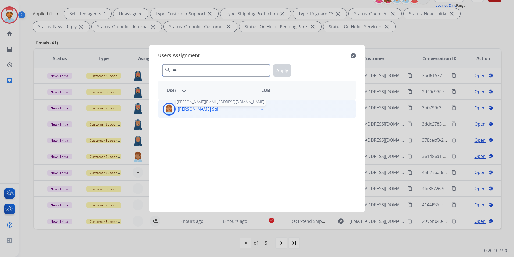
type input "***"
click at [197, 112] on p "[PERSON_NAME] Still" at bounding box center [199, 109] width 42 height 6
click at [281, 69] on button "Apply" at bounding box center [282, 70] width 18 height 12
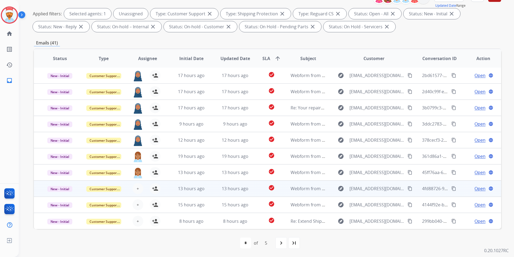
click at [131, 195] on div "+ Select agent person_add Assign to Me" at bounding box center [144, 188] width 44 height 15
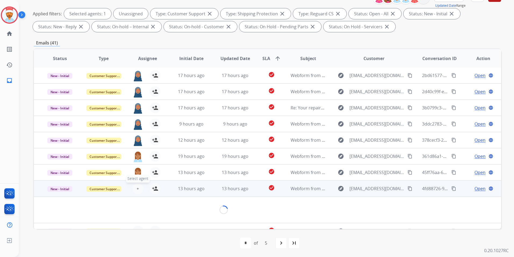
click at [138, 188] on span "+" at bounding box center [138, 188] width 2 height 6
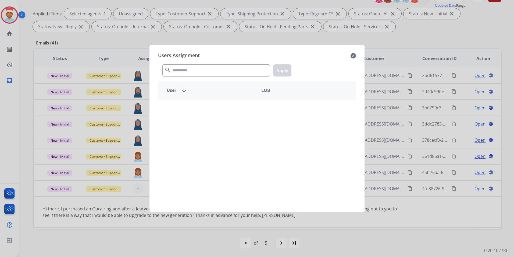
scroll to position [31, 0]
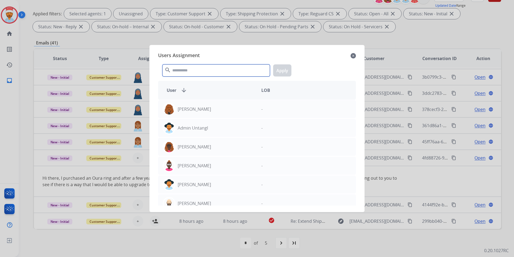
click at [186, 68] on input "text" at bounding box center [217, 70] width 108 height 12
type input "***"
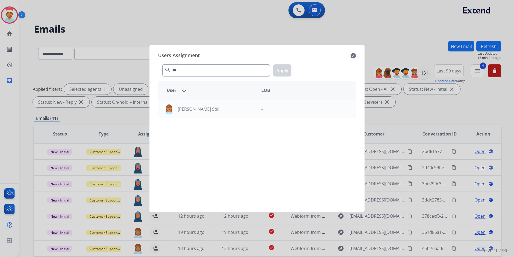
select select "**********"
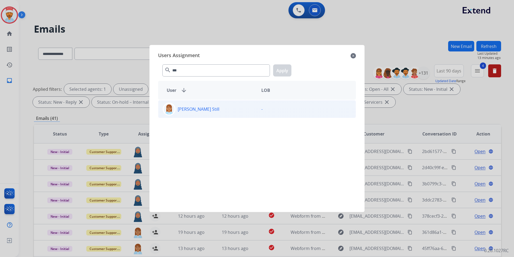
scroll to position [31, 0]
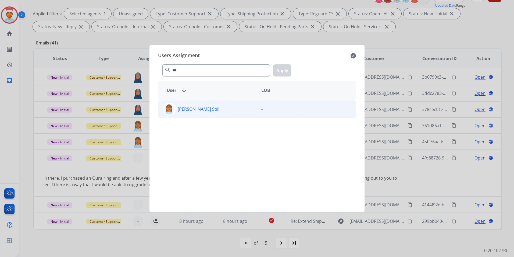
type input "***"
click at [185, 107] on p "[PERSON_NAME] Still" at bounding box center [199, 109] width 42 height 6
click at [287, 66] on button "Apply" at bounding box center [282, 70] width 18 height 12
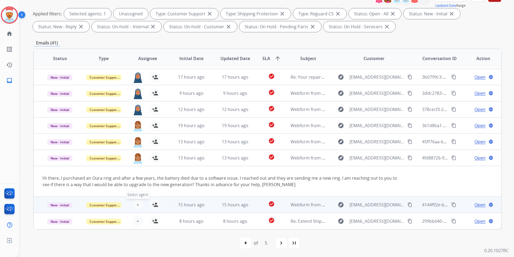
click at [142, 204] on button "+ Select agent" at bounding box center [138, 204] width 11 height 11
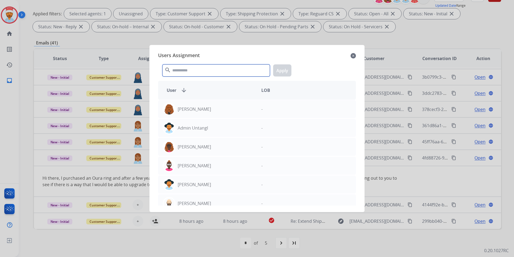
click at [202, 70] on input "text" at bounding box center [217, 70] width 108 height 12
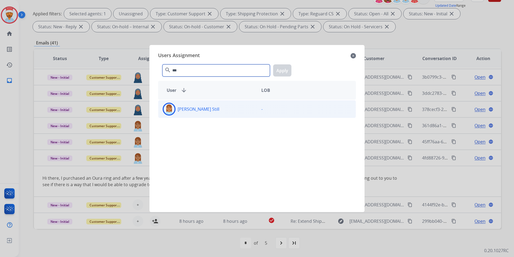
type input "***"
click at [190, 110] on p "[PERSON_NAME] Still" at bounding box center [199, 109] width 42 height 6
click at [280, 73] on button "Apply" at bounding box center [282, 70] width 18 height 12
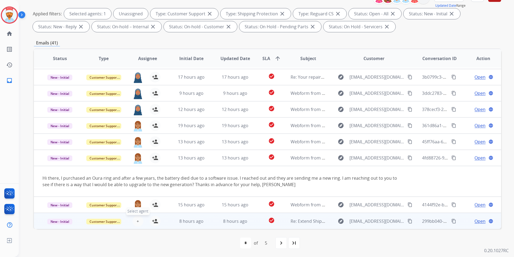
click at [139, 223] on button "+ Select agent" at bounding box center [138, 221] width 11 height 11
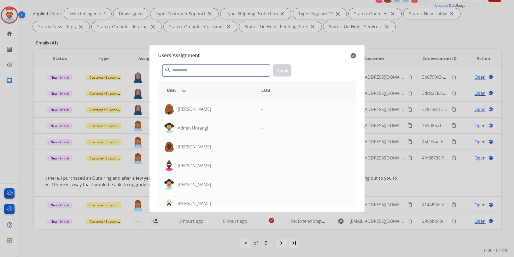
click at [217, 72] on input "text" at bounding box center [217, 70] width 108 height 12
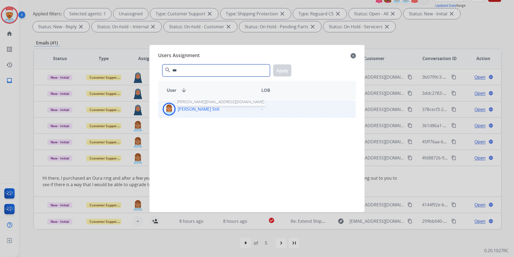
type input "***"
click at [191, 112] on p "[PERSON_NAME] Still" at bounding box center [199, 109] width 42 height 6
click at [285, 72] on button "Apply" at bounding box center [282, 70] width 18 height 12
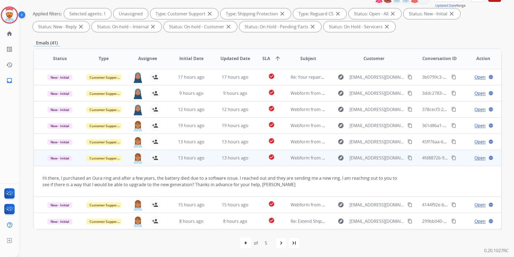
click at [282, 164] on td "Webform from [EMAIL_ADDRESS][DOMAIN_NAME] on [DATE]" at bounding box center [304, 158] width 44 height 16
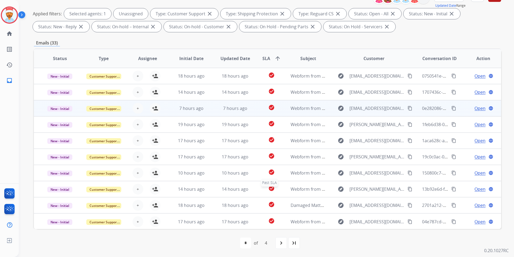
scroll to position [0, 0]
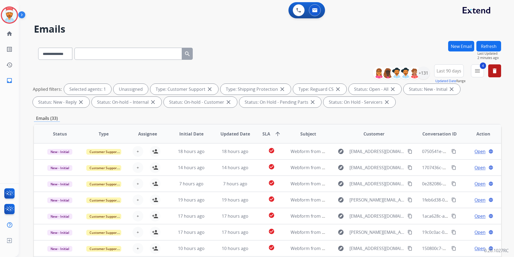
click at [253, 42] on div "**********" at bounding box center [268, 52] width 468 height 23
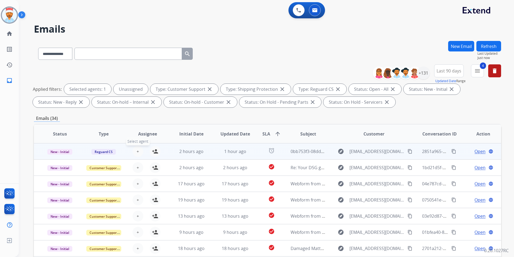
click at [139, 151] on button "+ Select agent" at bounding box center [138, 151] width 11 height 11
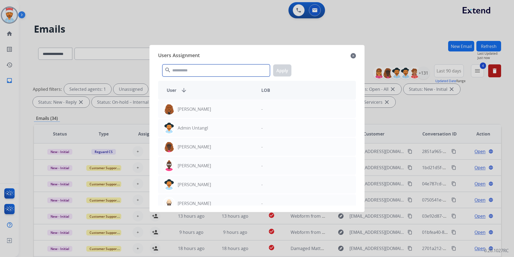
click at [190, 73] on input "text" at bounding box center [217, 70] width 108 height 12
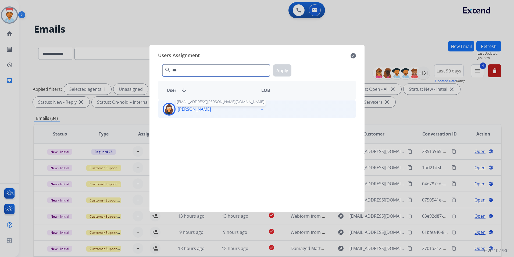
type input "***"
click at [193, 108] on p "[PERSON_NAME]" at bounding box center [194, 109] width 33 height 6
click at [283, 72] on button "Apply" at bounding box center [282, 70] width 18 height 12
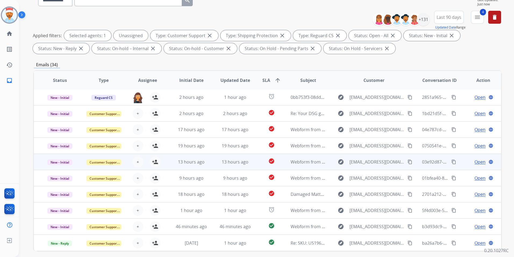
scroll to position [54, 0]
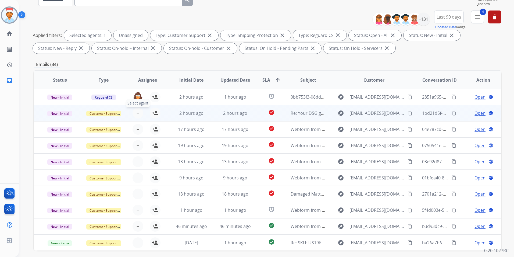
click at [137, 112] on span "+" at bounding box center [138, 113] width 2 height 6
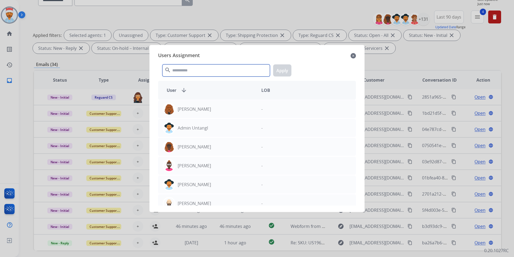
click at [199, 69] on input "text" at bounding box center [217, 70] width 108 height 12
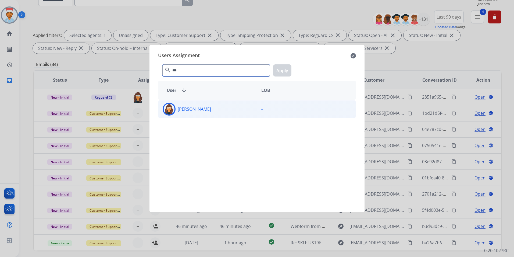
type input "***"
click at [217, 107] on div "[PERSON_NAME]" at bounding box center [207, 109] width 99 height 13
click at [284, 70] on button "Apply" at bounding box center [282, 70] width 18 height 12
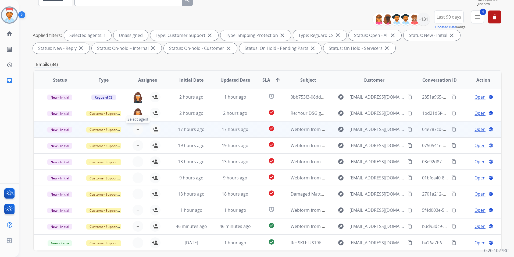
click at [139, 128] on button "+ Select agent" at bounding box center [138, 129] width 11 height 11
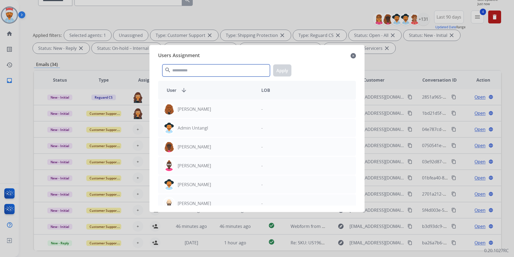
click at [197, 73] on input "text" at bounding box center [217, 70] width 108 height 12
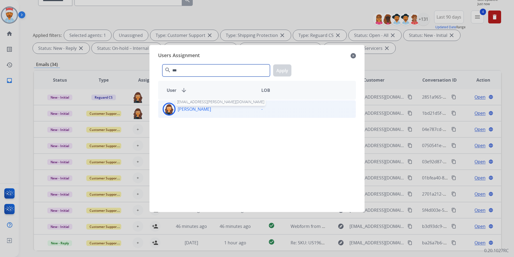
type input "***"
click at [198, 108] on p "[PERSON_NAME]" at bounding box center [194, 109] width 33 height 6
click at [288, 71] on button "Apply" at bounding box center [282, 70] width 18 height 12
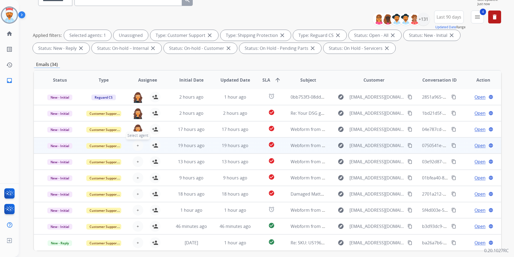
click at [138, 143] on span "+" at bounding box center [138, 145] width 2 height 6
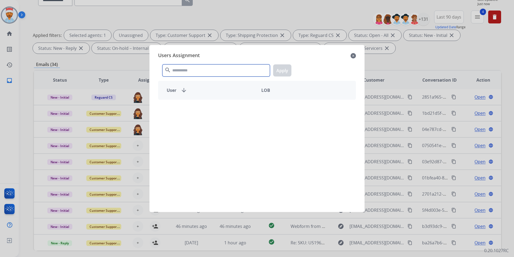
click at [183, 71] on input "text" at bounding box center [217, 70] width 108 height 12
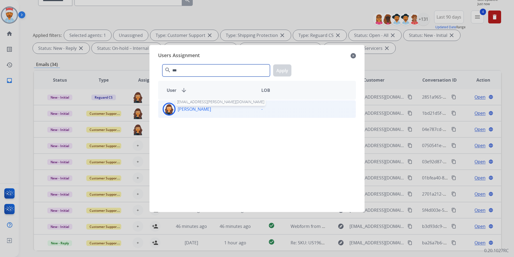
type input "***"
click at [183, 102] on div "Tabytha Garcia tabytha.garcia@mcibpo.com -" at bounding box center [257, 109] width 198 height 18
click at [283, 65] on button "Apply" at bounding box center [282, 70] width 18 height 12
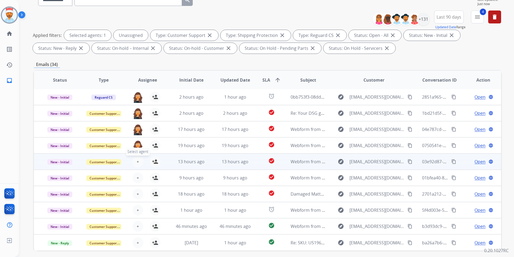
click at [137, 161] on span "+" at bounding box center [138, 161] width 2 height 6
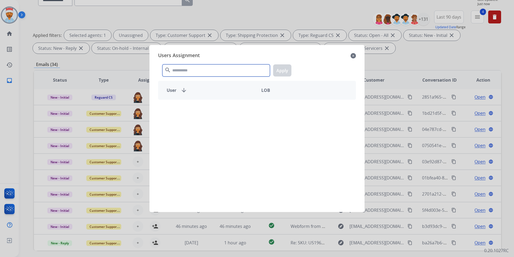
click at [195, 71] on input "text" at bounding box center [217, 70] width 108 height 12
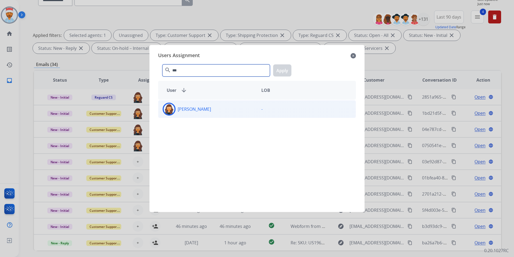
type input "***"
drag, startPoint x: 209, startPoint y: 111, endPoint x: 243, endPoint y: 94, distance: 37.8
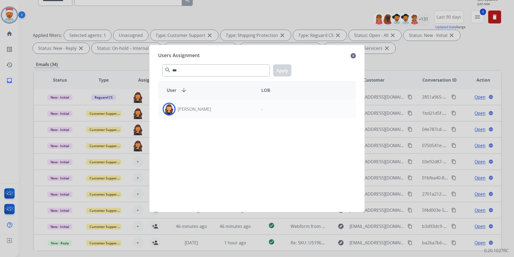
click at [210, 111] on div "[PERSON_NAME]" at bounding box center [207, 109] width 99 height 13
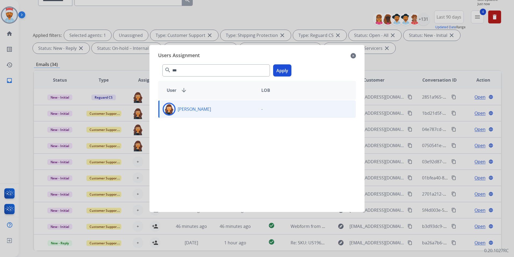
click at [283, 72] on button "Apply" at bounding box center [282, 70] width 18 height 12
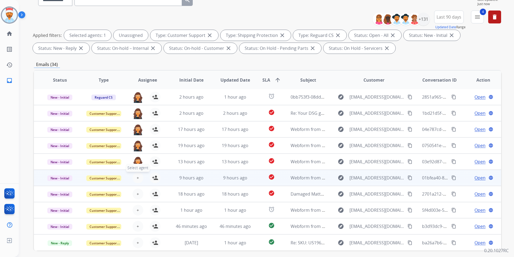
click at [134, 176] on button "+ Select agent" at bounding box center [138, 177] width 11 height 11
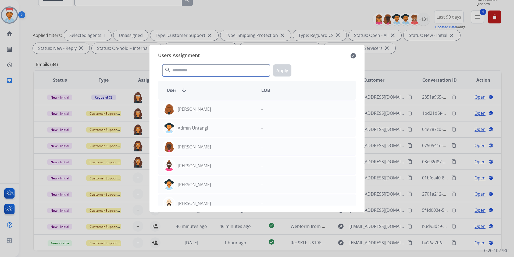
click at [211, 72] on input "text" at bounding box center [217, 70] width 108 height 12
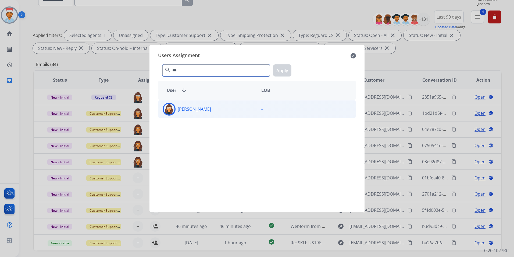
type input "***"
click at [208, 114] on div "[PERSON_NAME]" at bounding box center [207, 109] width 99 height 13
drag, startPoint x: 288, startPoint y: 72, endPoint x: 283, endPoint y: 74, distance: 6.0
click at [288, 72] on button "Apply" at bounding box center [282, 70] width 18 height 12
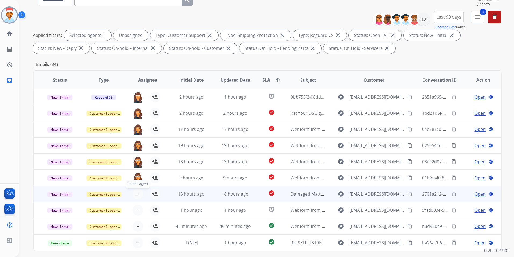
click at [135, 196] on button "+ Select agent" at bounding box center [138, 193] width 11 height 11
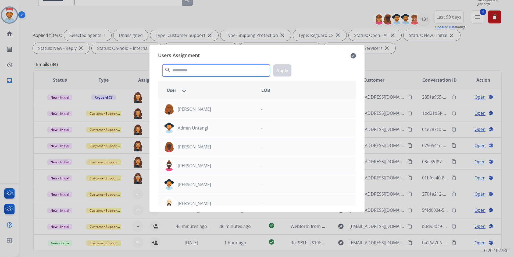
click at [201, 68] on input "text" at bounding box center [217, 70] width 108 height 12
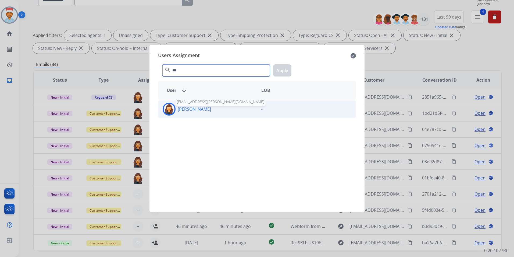
type input "***"
click at [190, 111] on p "[PERSON_NAME]" at bounding box center [194, 109] width 33 height 6
click at [282, 73] on button "Apply" at bounding box center [282, 70] width 18 height 12
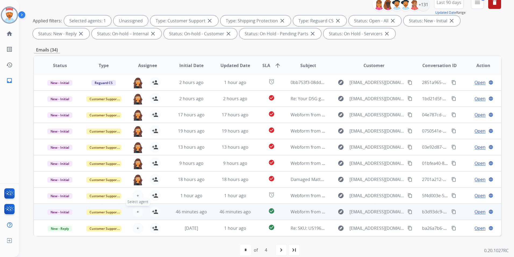
scroll to position [75, 0]
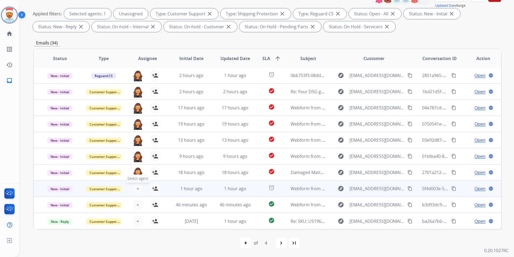
click at [134, 190] on button "+ Select agent" at bounding box center [138, 188] width 11 height 11
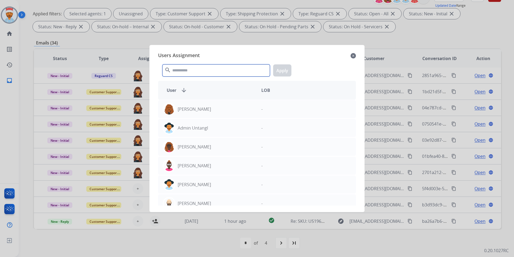
click at [198, 70] on input "text" at bounding box center [217, 70] width 108 height 12
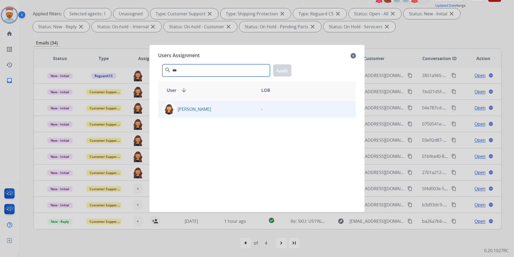
type input "***"
click at [204, 111] on p "[PERSON_NAME]" at bounding box center [194, 109] width 33 height 6
click at [285, 72] on button "Apply" at bounding box center [282, 70] width 18 height 12
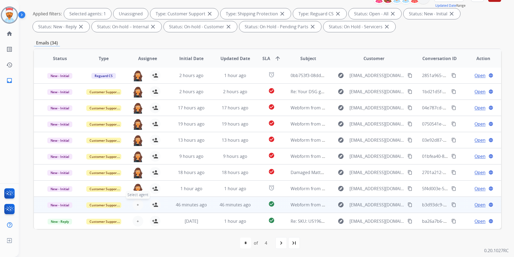
click at [133, 202] on button "+ Select agent" at bounding box center [138, 204] width 11 height 11
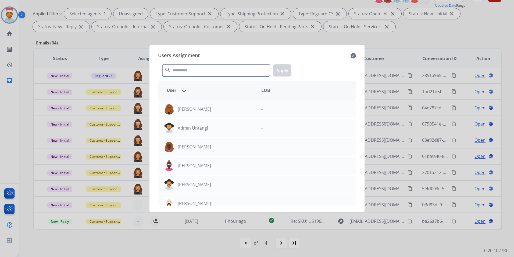
click at [190, 70] on input "text" at bounding box center [217, 70] width 108 height 12
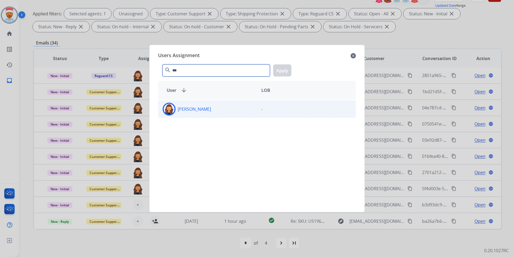
type input "***"
click at [178, 104] on div "[PERSON_NAME]" at bounding box center [207, 109] width 99 height 13
click at [282, 73] on button "Apply" at bounding box center [282, 70] width 18 height 12
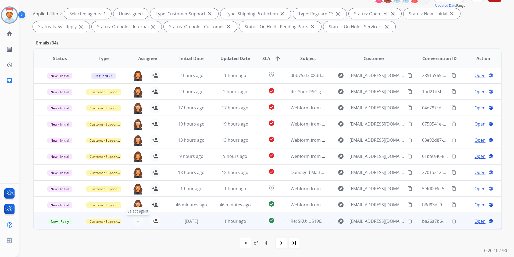
click at [139, 220] on button "+ Select agent" at bounding box center [138, 221] width 11 height 11
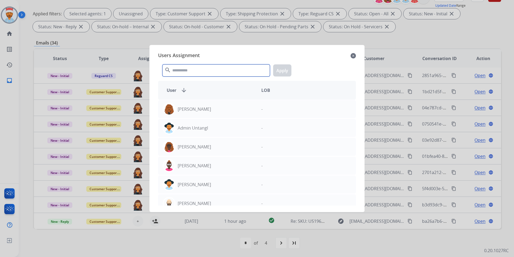
click at [196, 70] on input "text" at bounding box center [217, 70] width 108 height 12
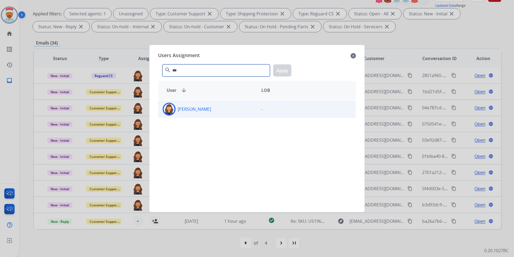
type input "***"
click at [188, 116] on div "Tabytha Garcia -" at bounding box center [257, 109] width 198 height 18
click at [278, 72] on button "Apply" at bounding box center [282, 70] width 18 height 12
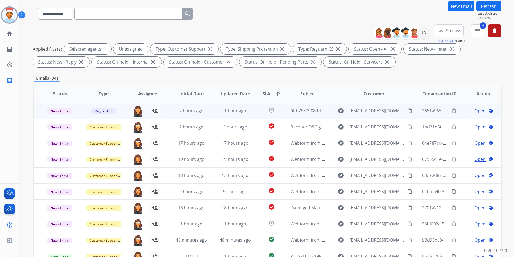
scroll to position [0, 0]
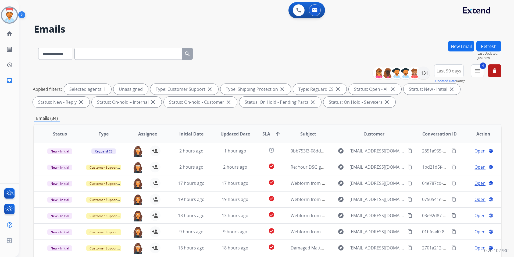
click at [484, 47] on button "Refresh" at bounding box center [489, 46] width 25 height 10
